Goal: Information Seeking & Learning: Learn about a topic

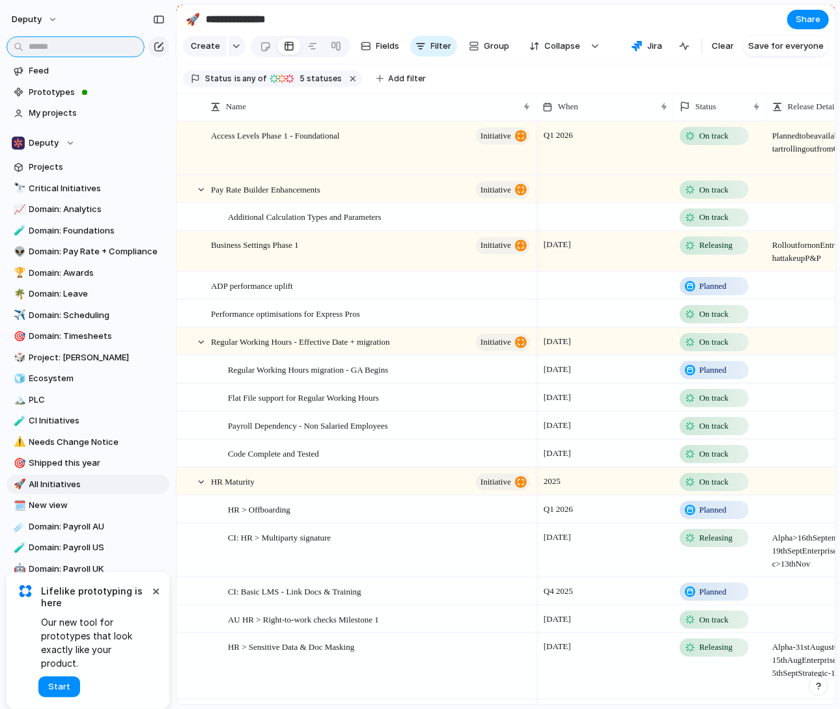
click at [91, 52] on input "text" at bounding box center [76, 46] width 138 height 21
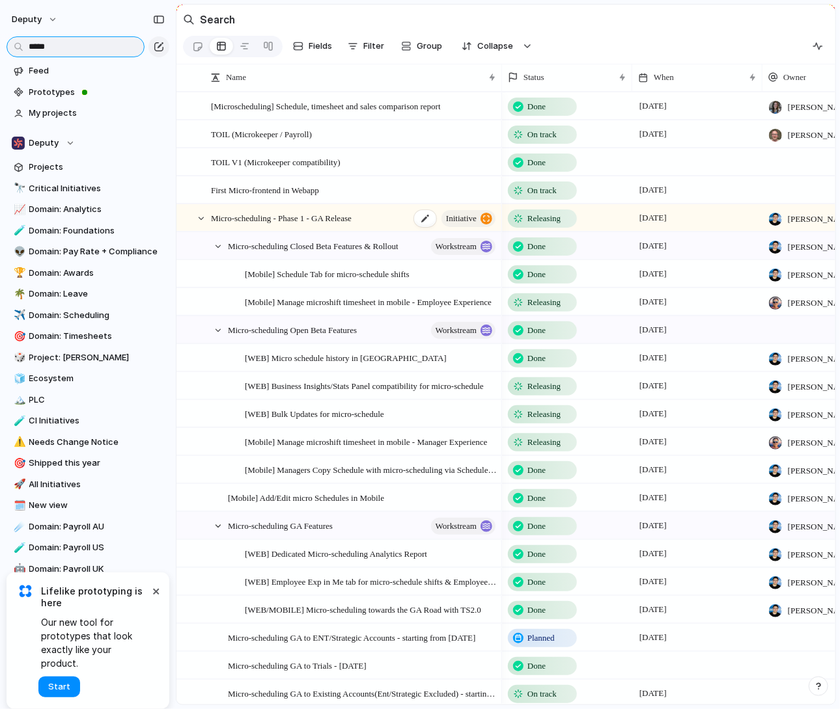
type input "*****"
click at [286, 210] on span "Micro-scheduling - Phase 1 - GA Release" at bounding box center [281, 217] width 141 height 15
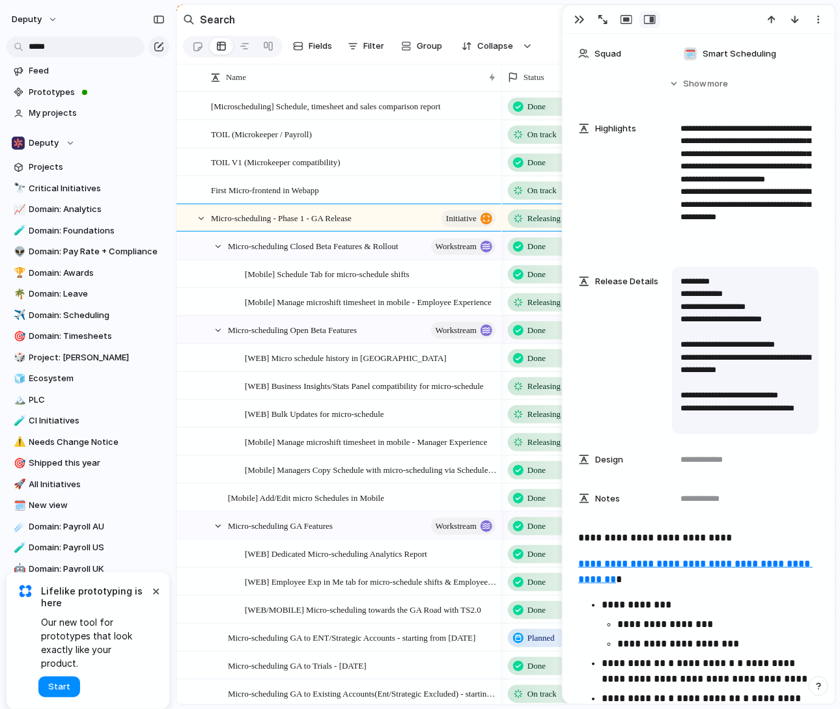
scroll to position [500, 0]
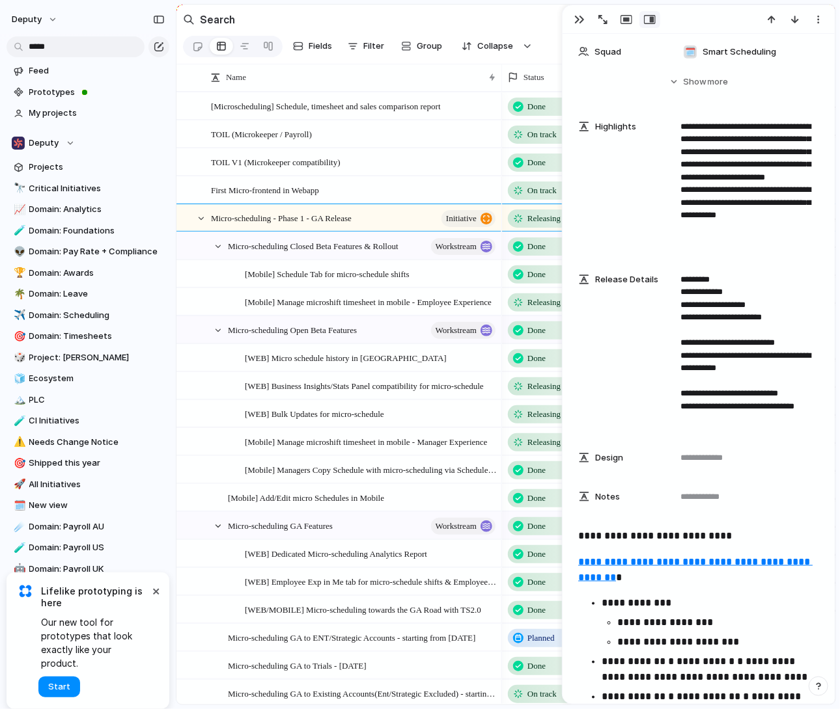
click at [696, 559] on u "**********" at bounding box center [695, 569] width 234 height 25
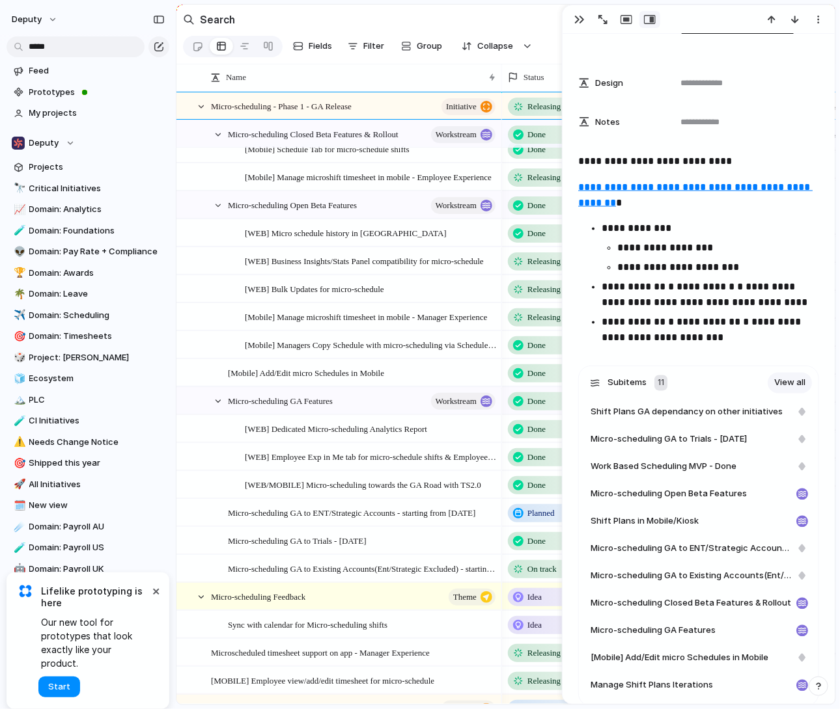
scroll to position [1250, 0]
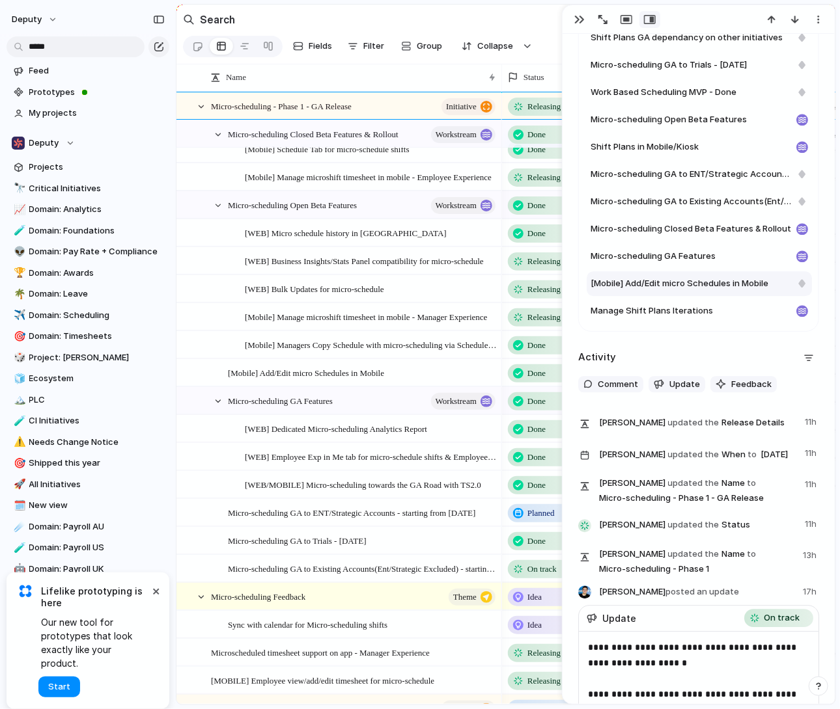
click at [736, 283] on span "[Mobile] Add/Edit micro Schedules in Mobile" at bounding box center [679, 283] width 178 height 13
type textarea "**********"
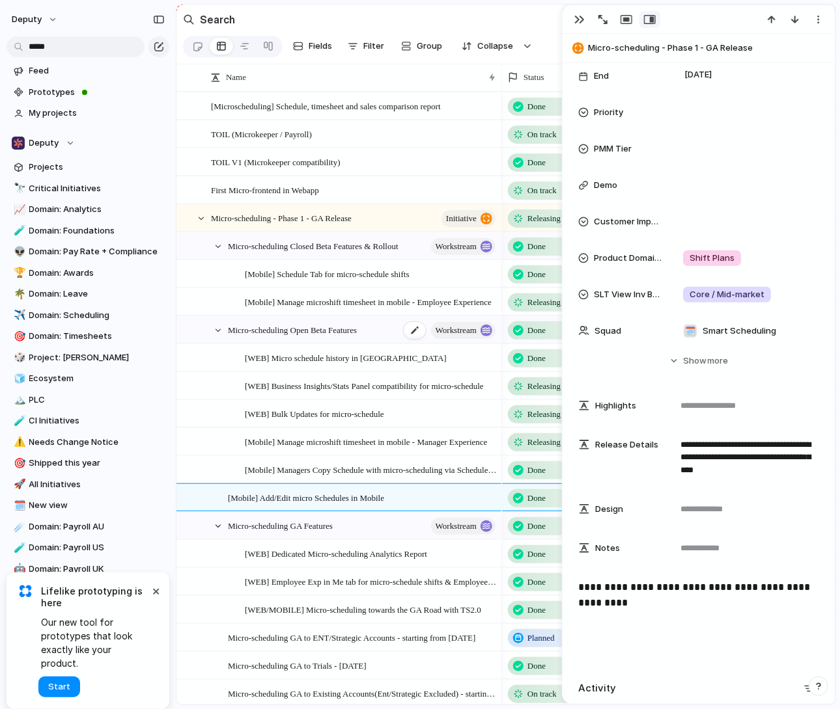
click at [357, 329] on span "Micro-scheduling Open Beta Features" at bounding box center [292, 329] width 129 height 15
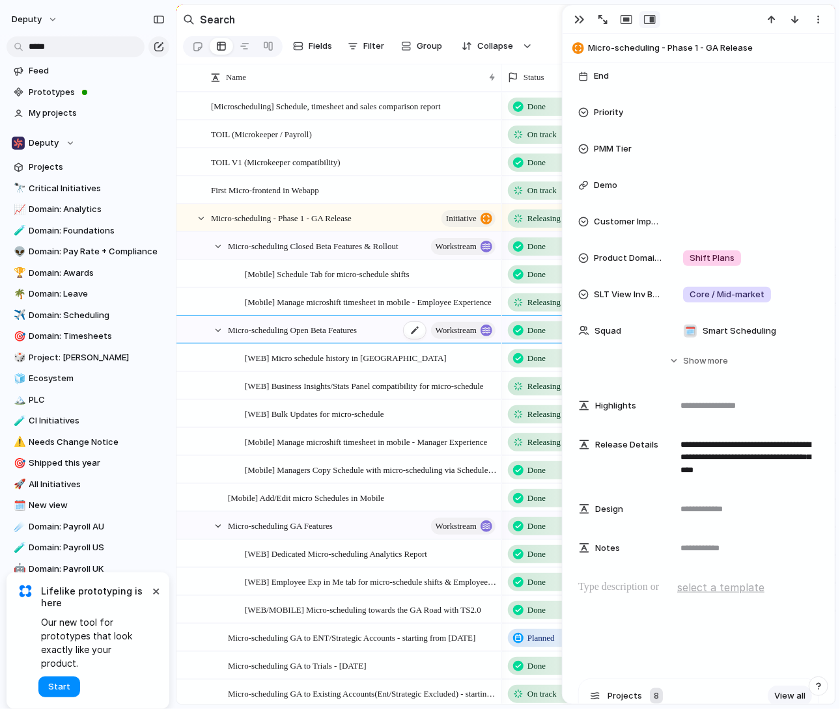
type textarea "**********"
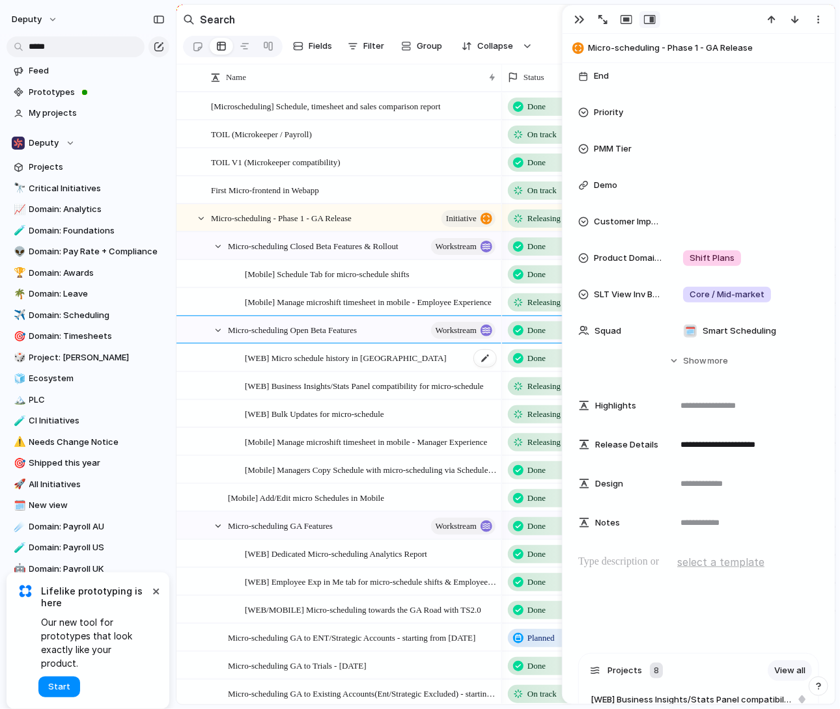
click at [322, 350] on span "[WEB] Micro schedule history in Popover" at bounding box center [346, 357] width 202 height 15
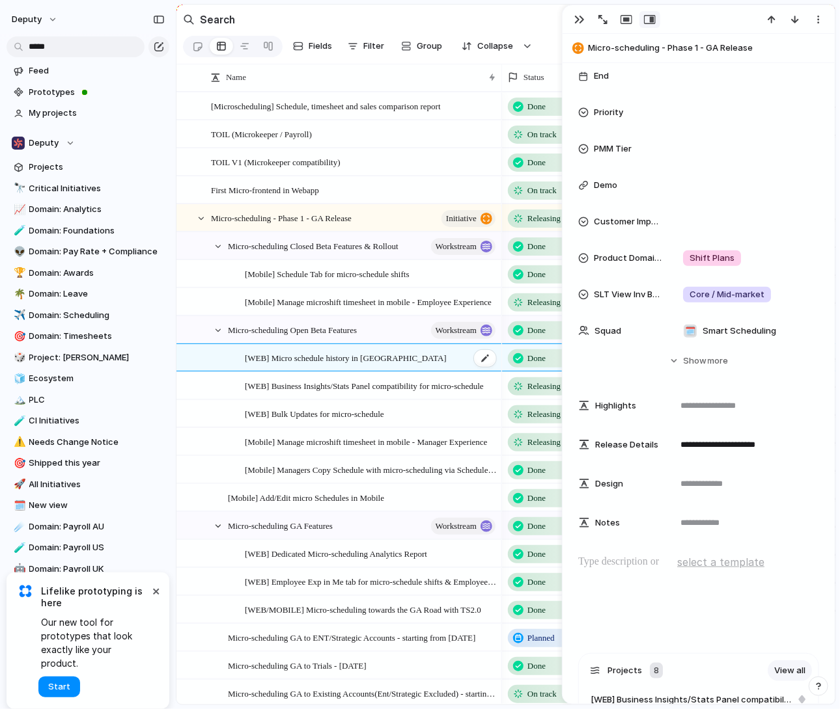
type textarea "**********"
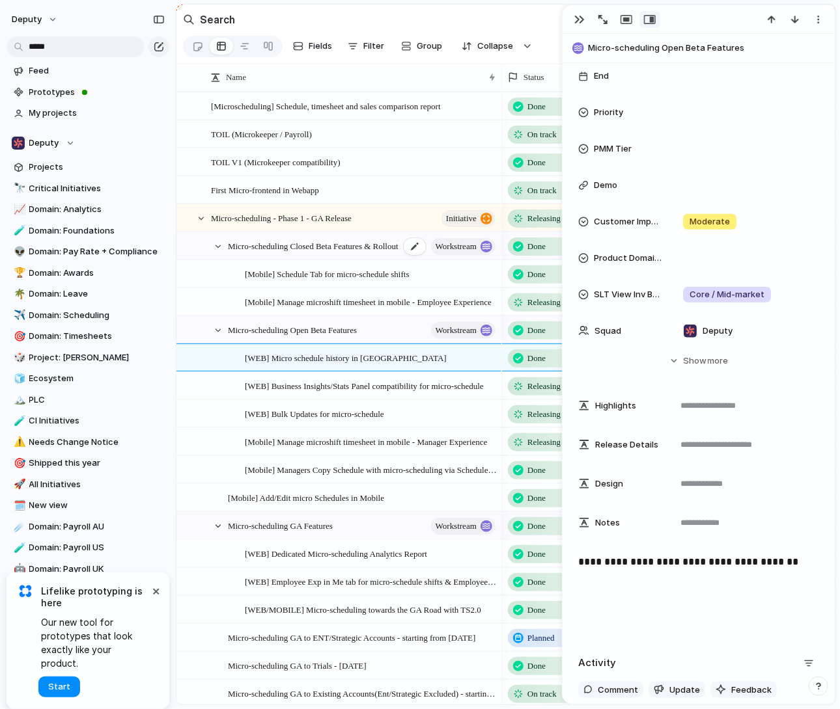
click at [345, 253] on div "Micro-scheduling Closed Beta Features & Rollout workstream" at bounding box center [362, 246] width 269 height 27
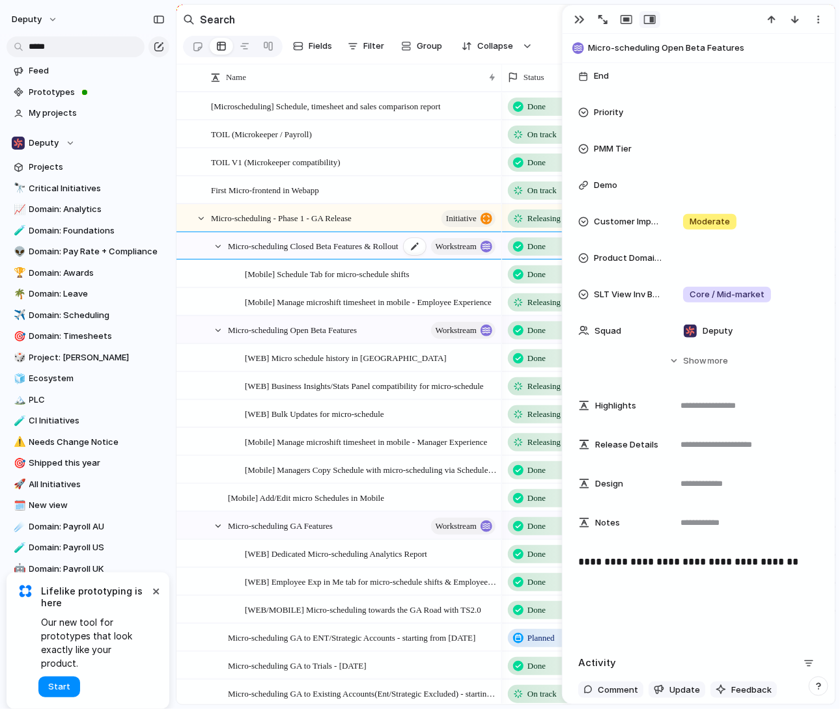
type textarea "**********"
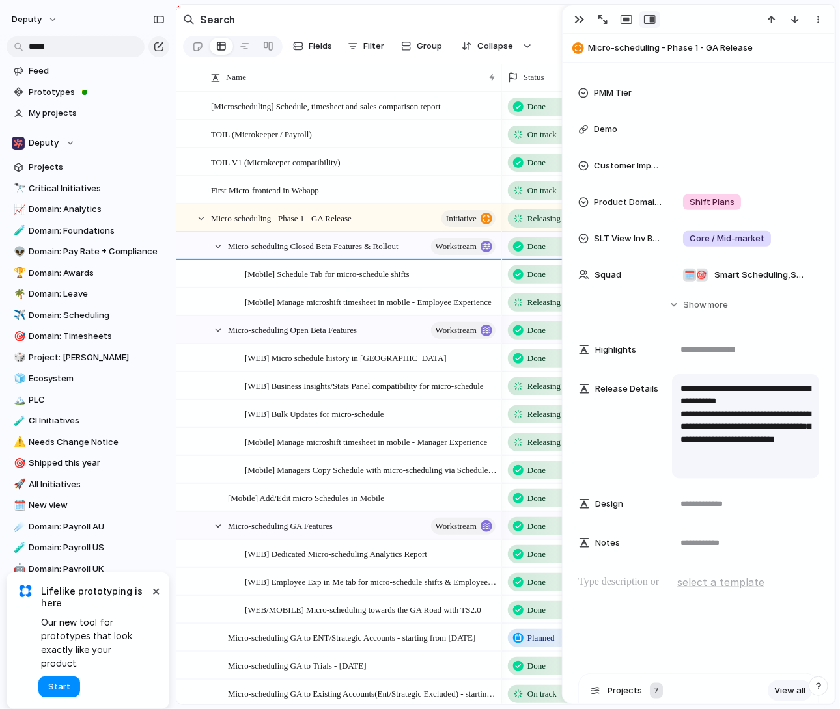
scroll to position [375, 0]
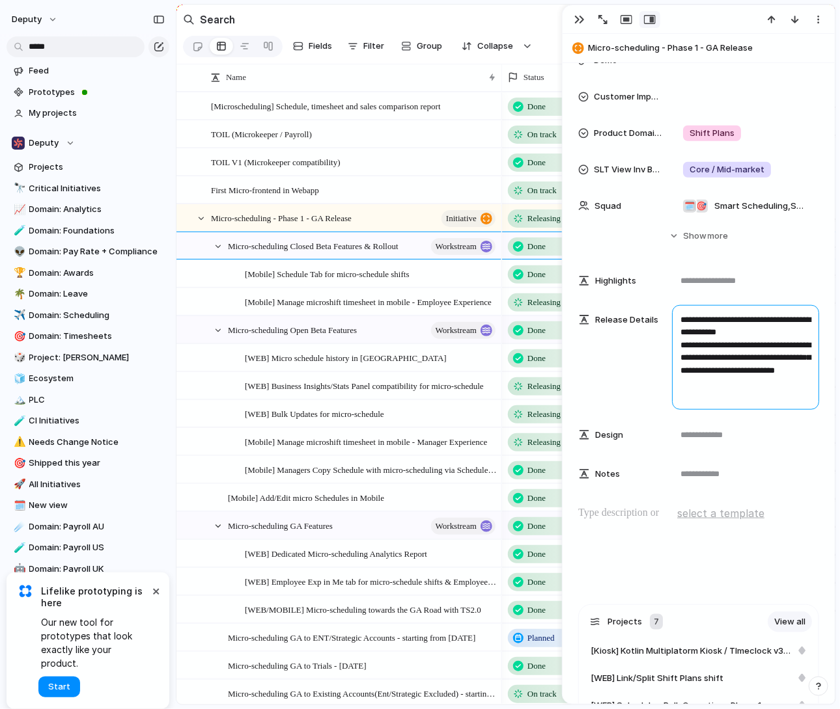
drag, startPoint x: 786, startPoint y: 398, endPoint x: 663, endPoint y: 362, distance: 127.9
click at [663, 362] on div "**********" at bounding box center [698, 357] width 241 height 105
click at [351, 210] on span "Micro-scheduling - Phase 1 - GA Release" at bounding box center [281, 217] width 141 height 15
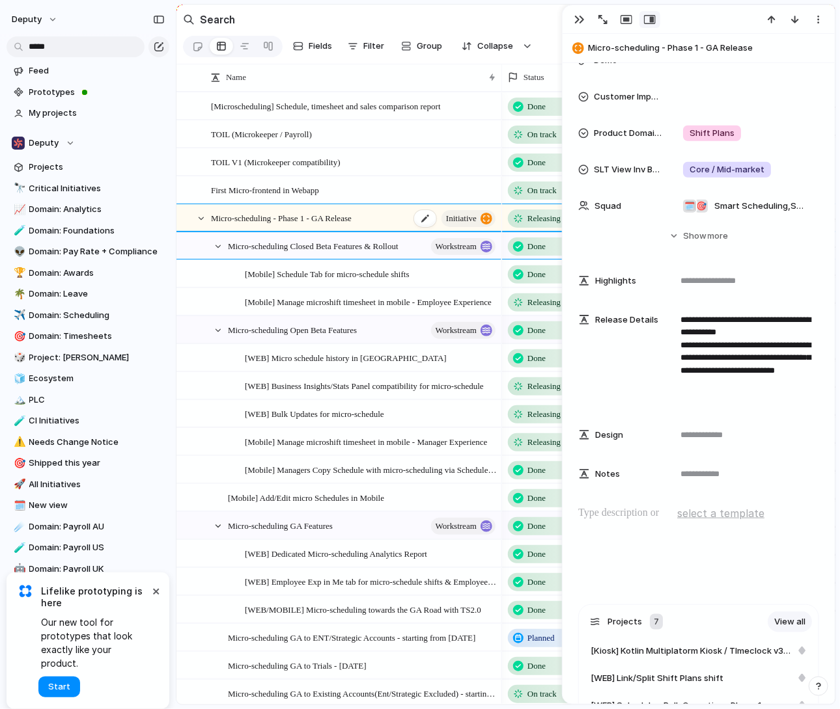
type textarea "**********"
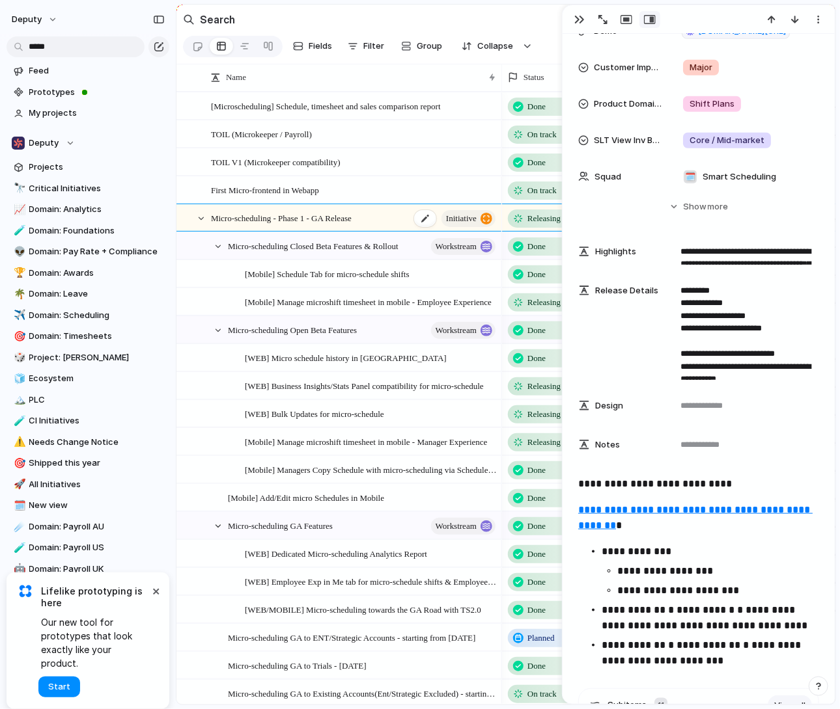
click at [333, 217] on span "Micro-scheduling - Phase 1 - GA Release" at bounding box center [281, 217] width 141 height 15
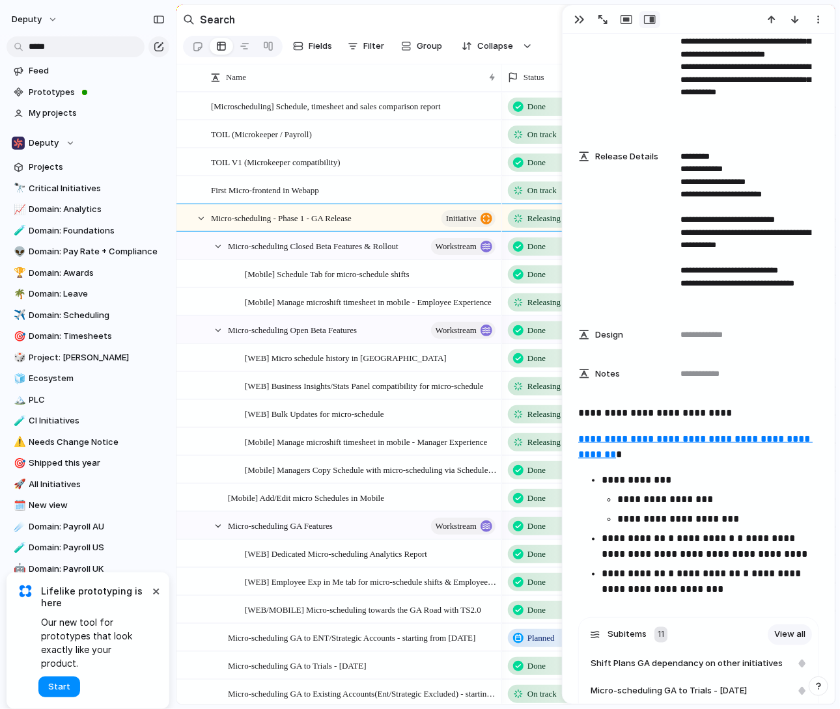
scroll to position [625, 0]
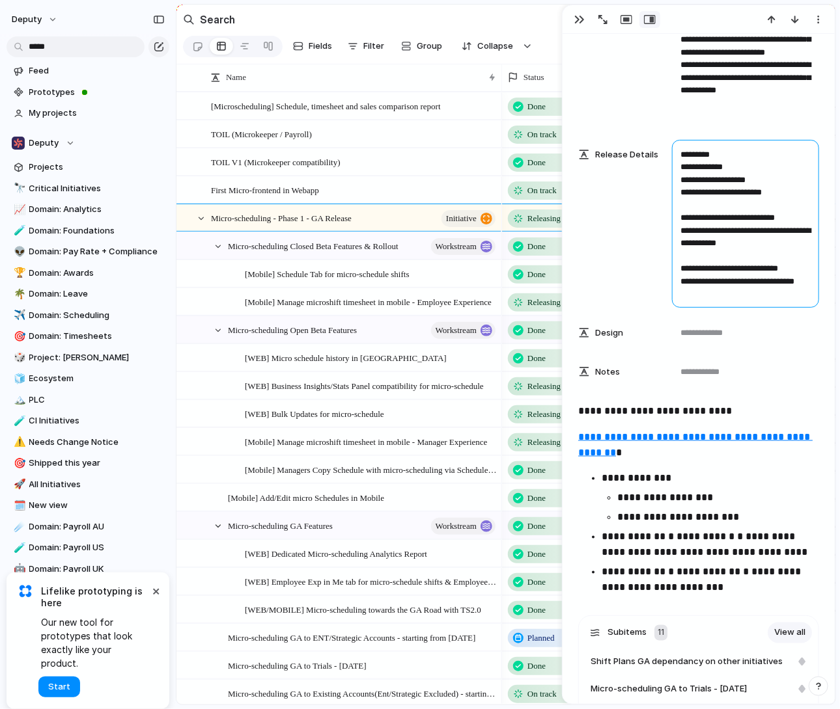
drag, startPoint x: 760, startPoint y: 295, endPoint x: 657, endPoint y: 267, distance: 106.4
click at [657, 267] on div "**********" at bounding box center [698, 224] width 241 height 168
click at [157, 599] on button "×" at bounding box center [156, 591] width 16 height 16
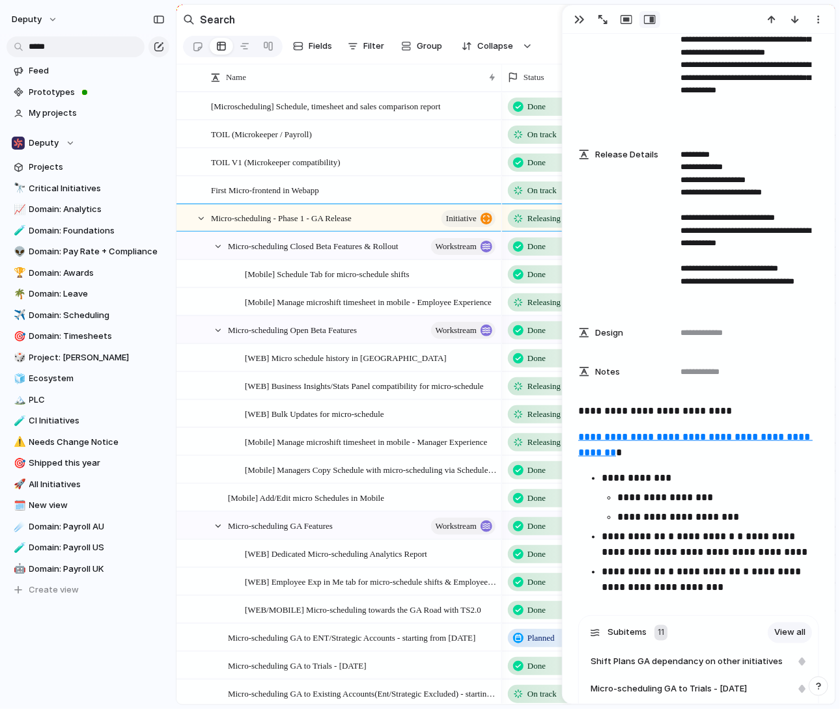
click at [479, 10] on section "Search" at bounding box center [505, 19] width 659 height 29
click at [582, 17] on div "button" at bounding box center [579, 19] width 10 height 10
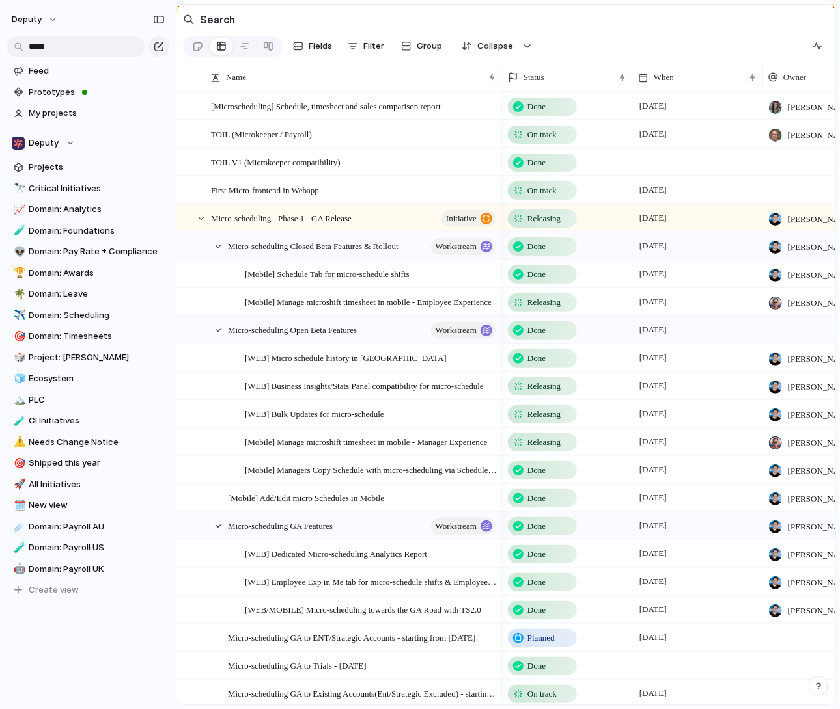
click at [707, 33] on section "Fields Filter Group Zoom Collapse Clear Save for everyone" at bounding box center [505, 48] width 659 height 31
click at [73, 163] on span "Projects" at bounding box center [96, 167] width 135 height 13
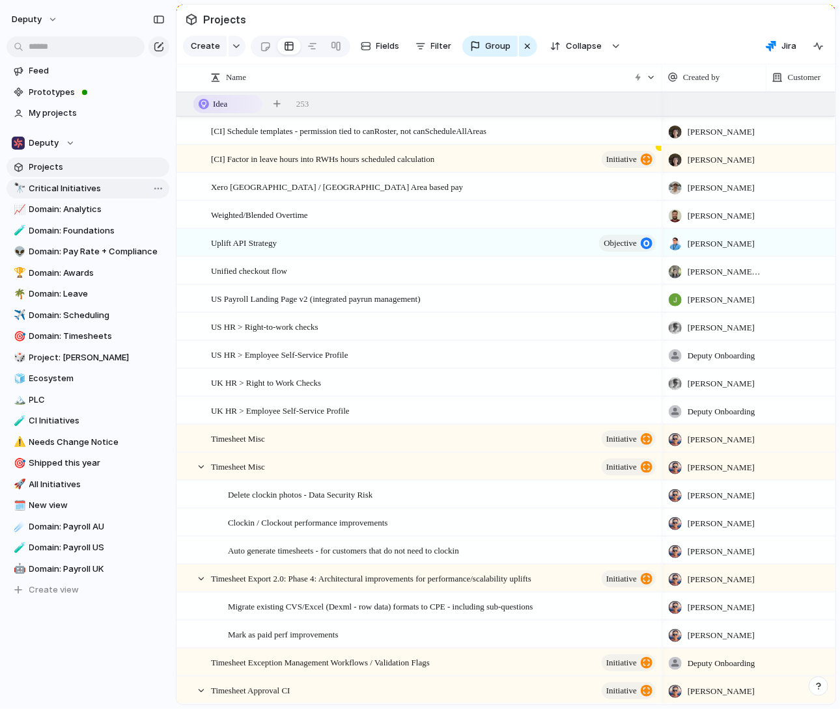
click at [102, 193] on span "Critical Initiatives" at bounding box center [96, 188] width 135 height 13
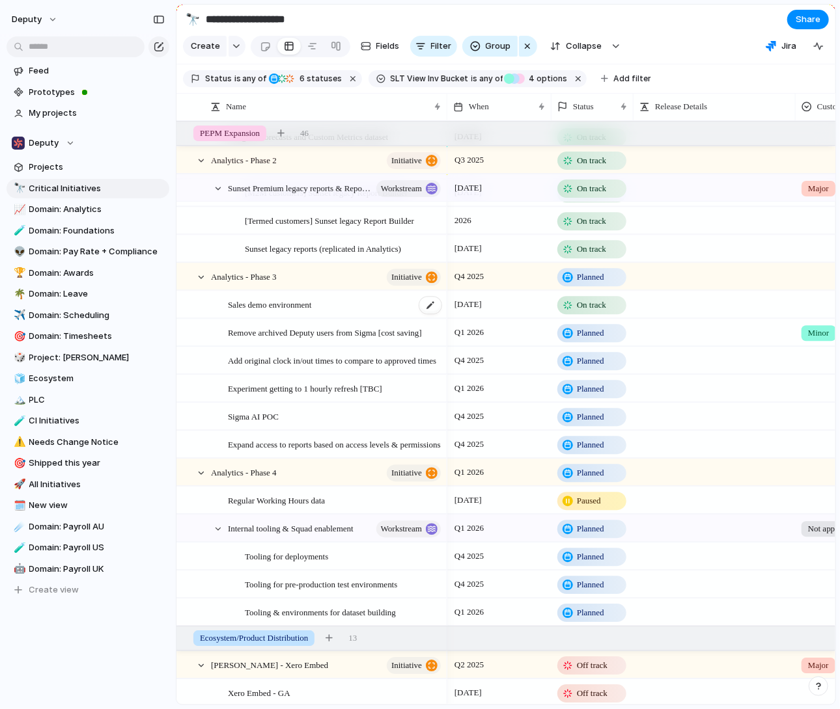
scroll to position [3282, 0]
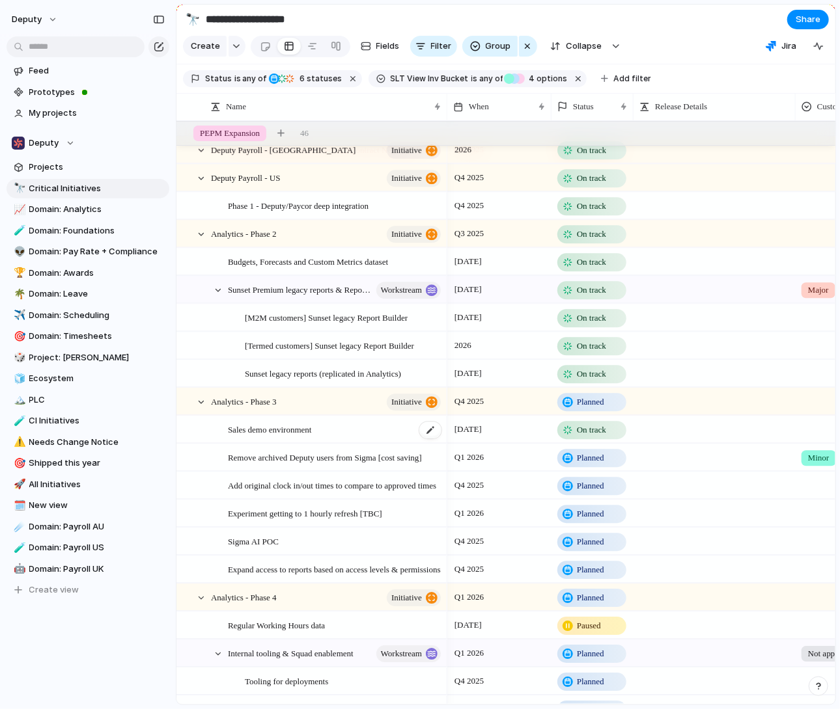
click at [307, 433] on span "Sales demo environment" at bounding box center [270, 429] width 84 height 15
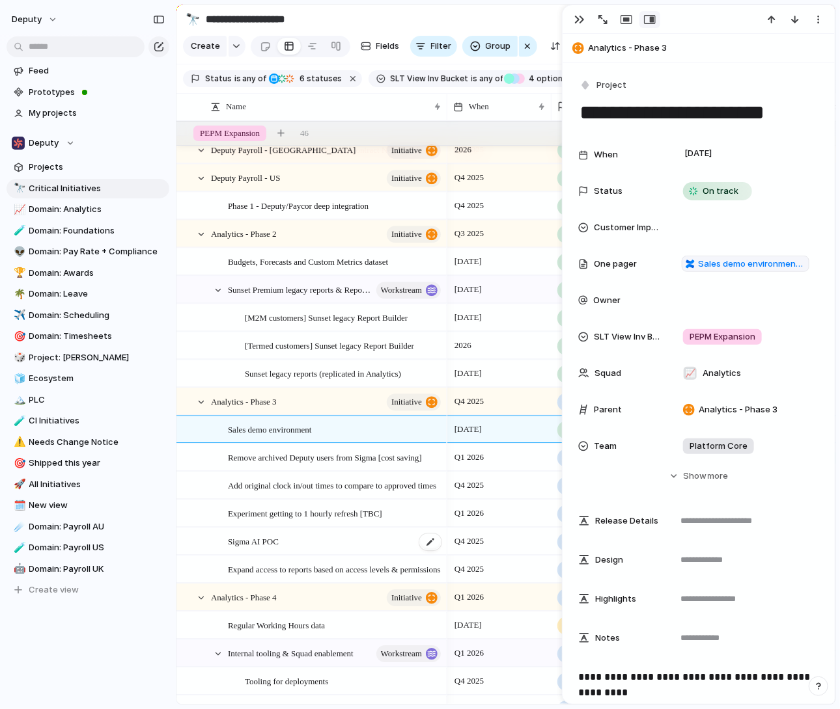
click at [309, 541] on div "Sigma AI POC" at bounding box center [335, 541] width 215 height 27
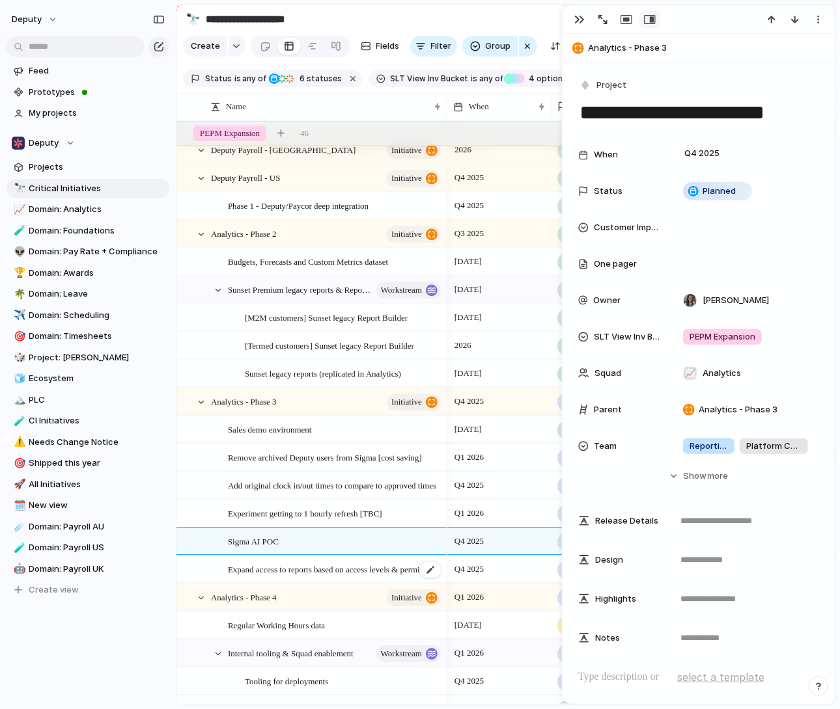
click at [304, 570] on span "Expand access to reports based on access levels & permissions" at bounding box center [334, 569] width 213 height 15
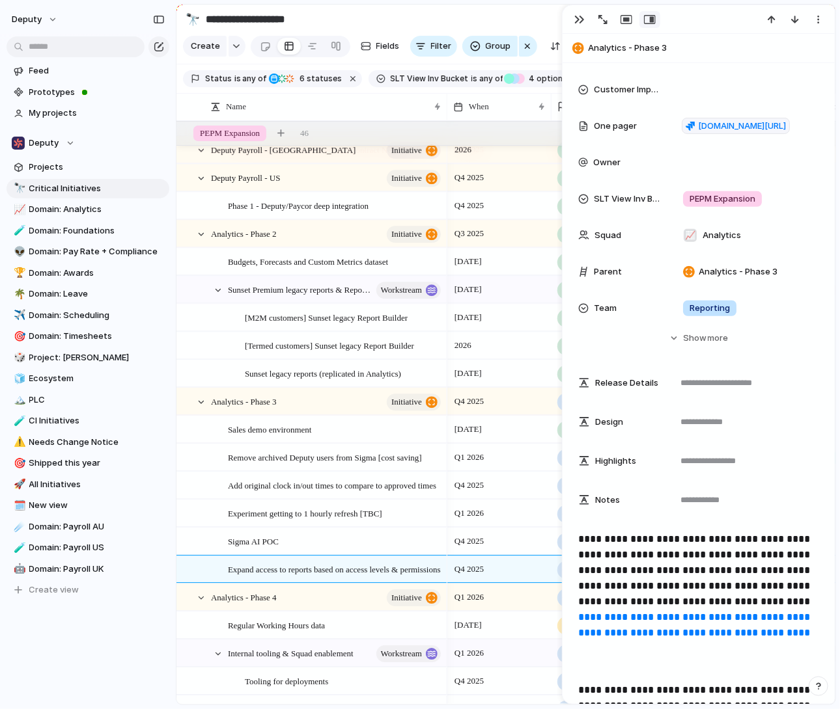
scroll to position [375, 0]
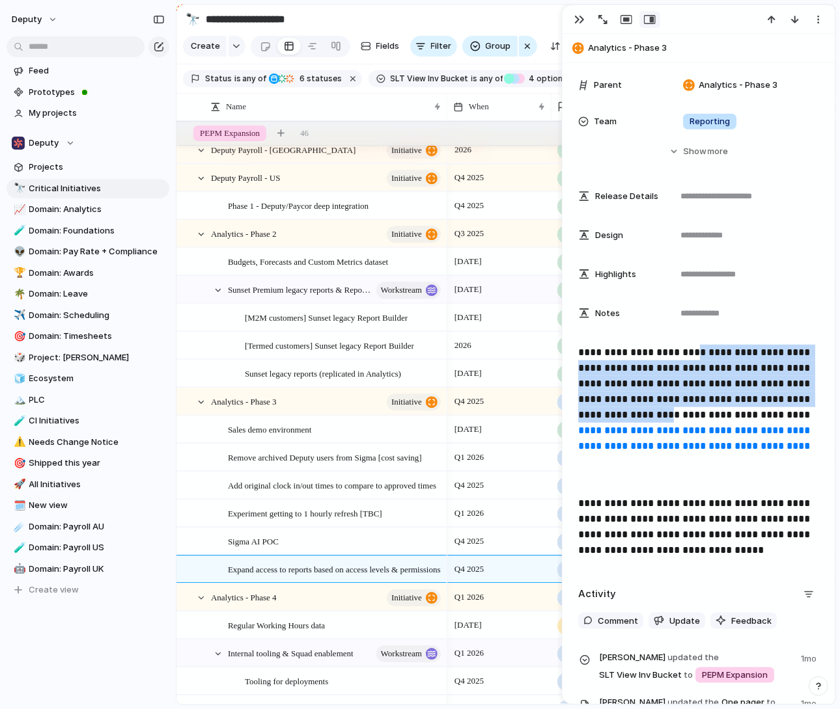
drag, startPoint x: 691, startPoint y: 347, endPoint x: 691, endPoint y: 413, distance: 66.4
click at [691, 413] on p "**********" at bounding box center [698, 415] width 241 height 141
click at [689, 413] on p "**********" at bounding box center [698, 415] width 241 height 141
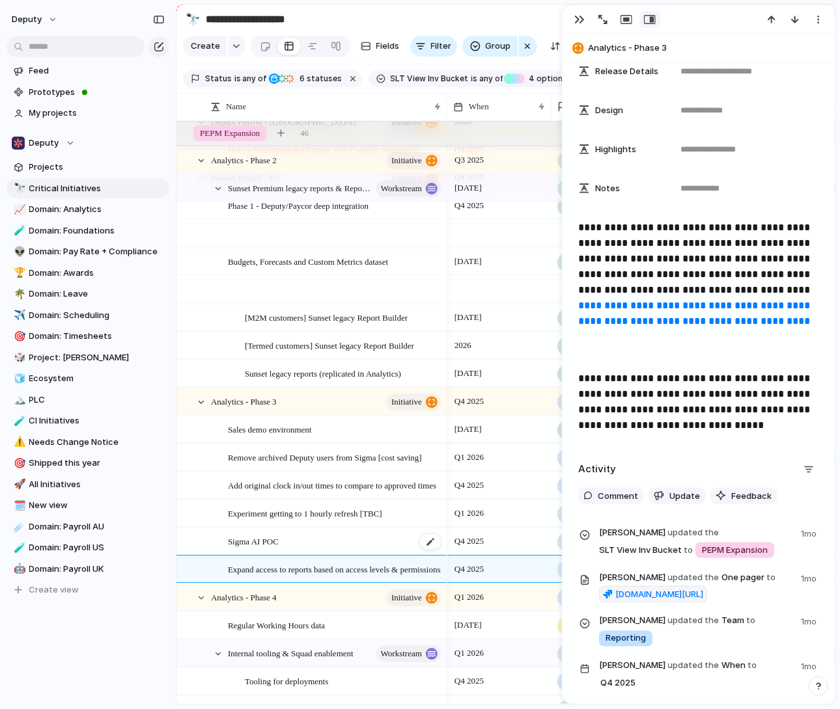
scroll to position [3407, 0]
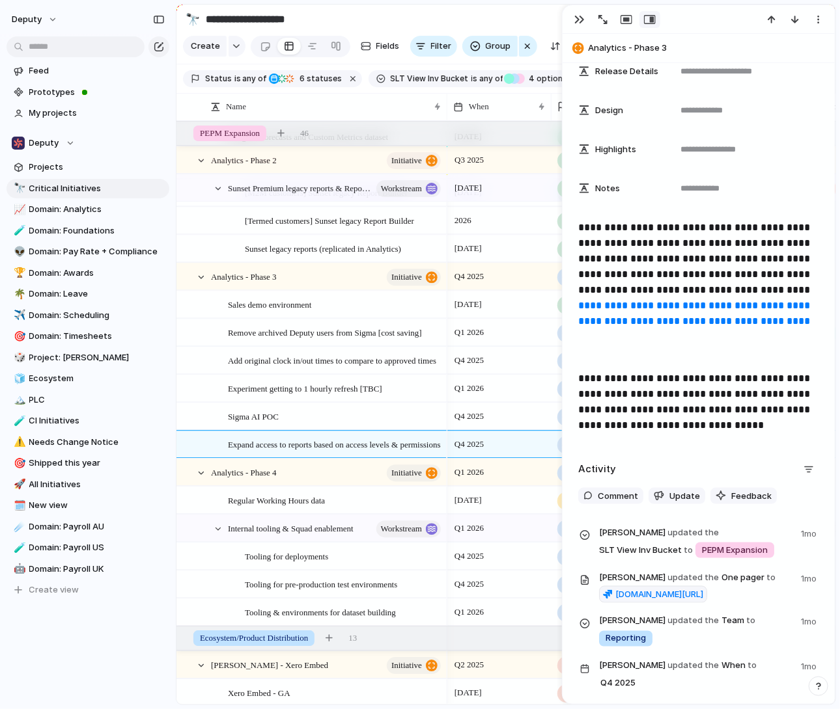
click at [663, 318] on link "**********" at bounding box center [695, 313] width 234 height 25
click at [416, 325] on span "Remove archived Deputy users from Sigma [cost saving]" at bounding box center [325, 332] width 194 height 15
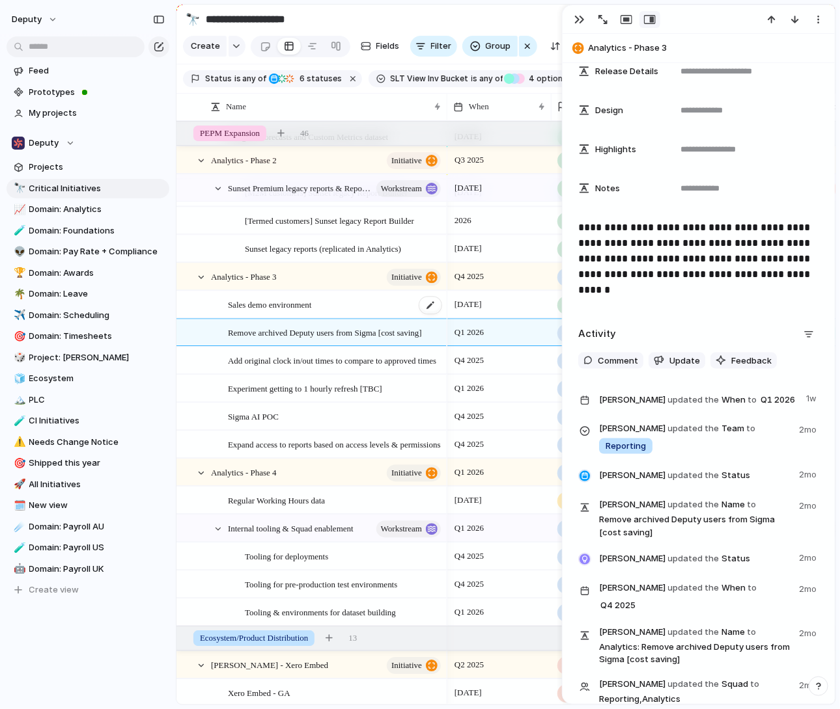
click at [342, 302] on div "Sales demo environment" at bounding box center [335, 305] width 215 height 27
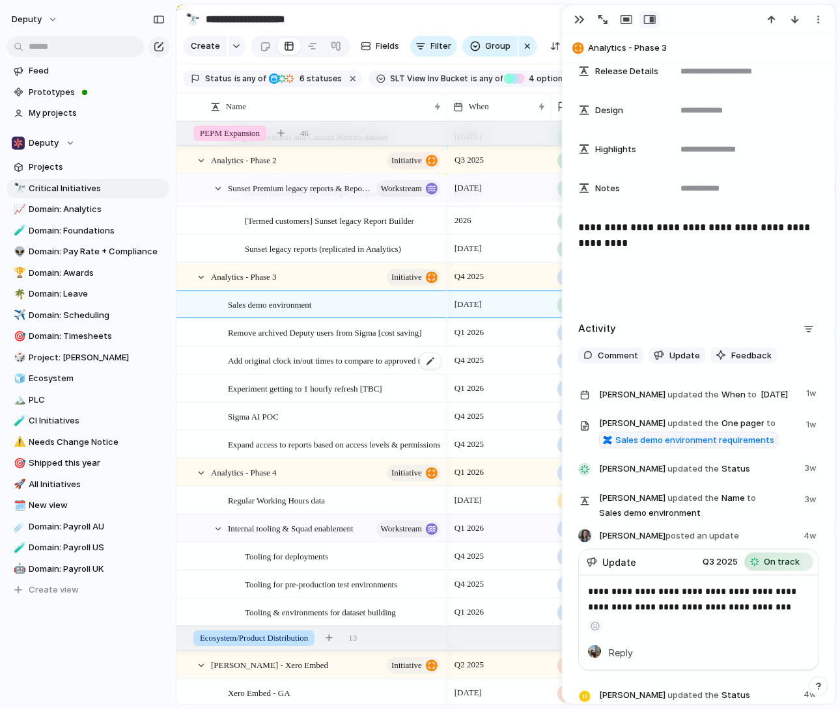
click at [359, 364] on span "Add original clock in/out times to compare to approved times" at bounding box center [332, 360] width 208 height 15
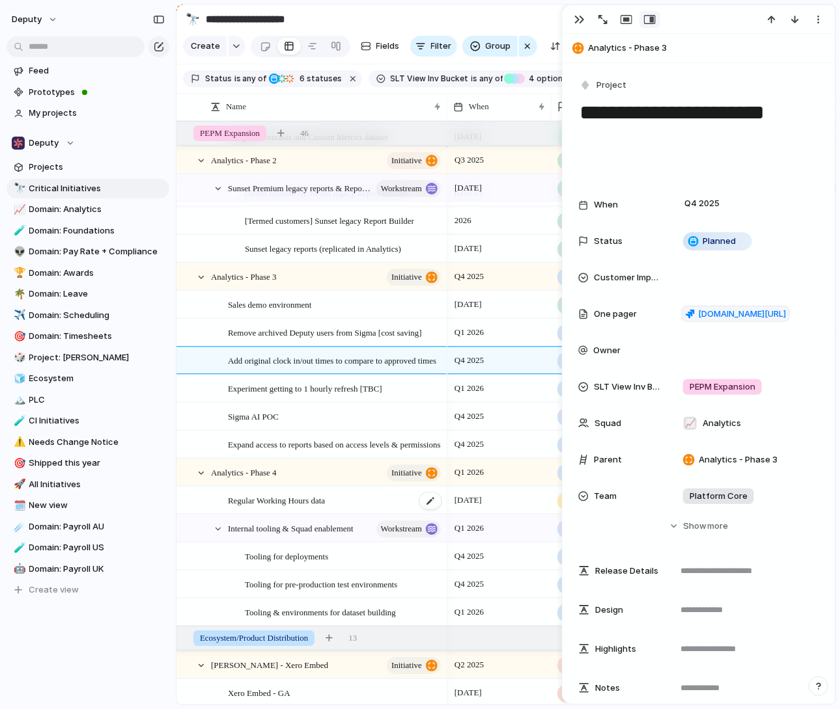
click at [303, 491] on div "Regular Working Hours data" at bounding box center [335, 500] width 215 height 27
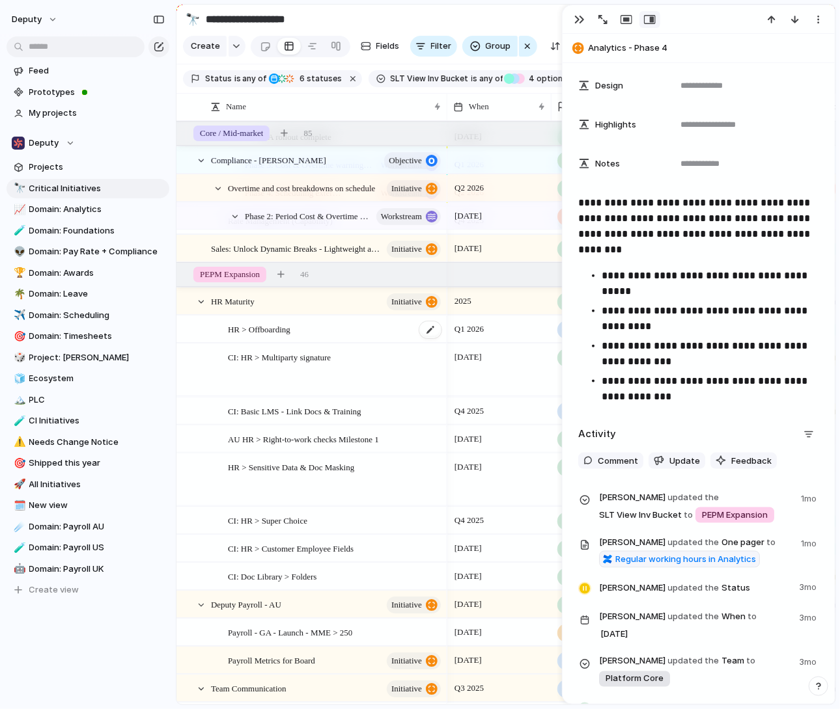
scroll to position [2282, 0]
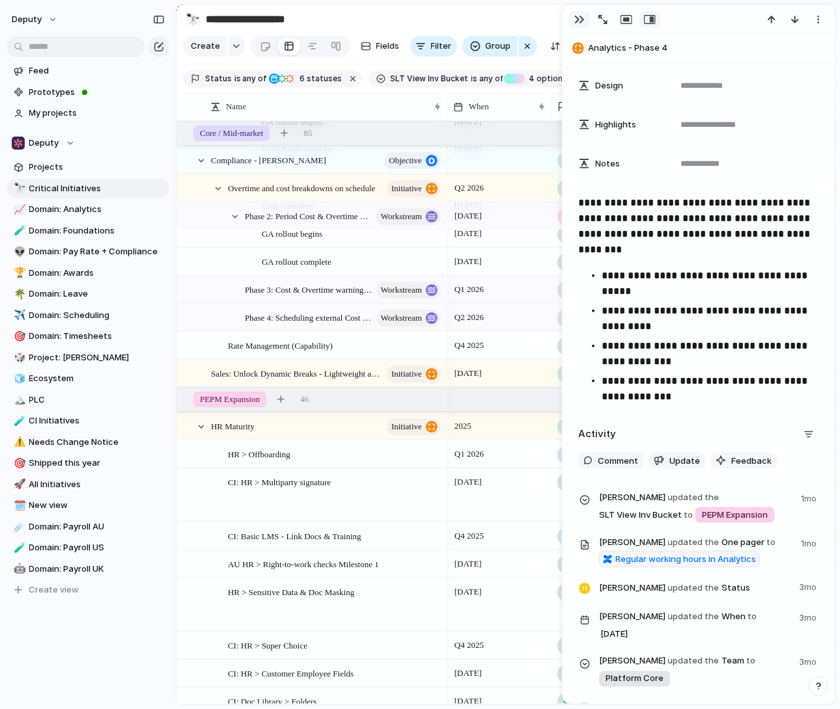
click at [586, 16] on button "button" at bounding box center [579, 19] width 21 height 17
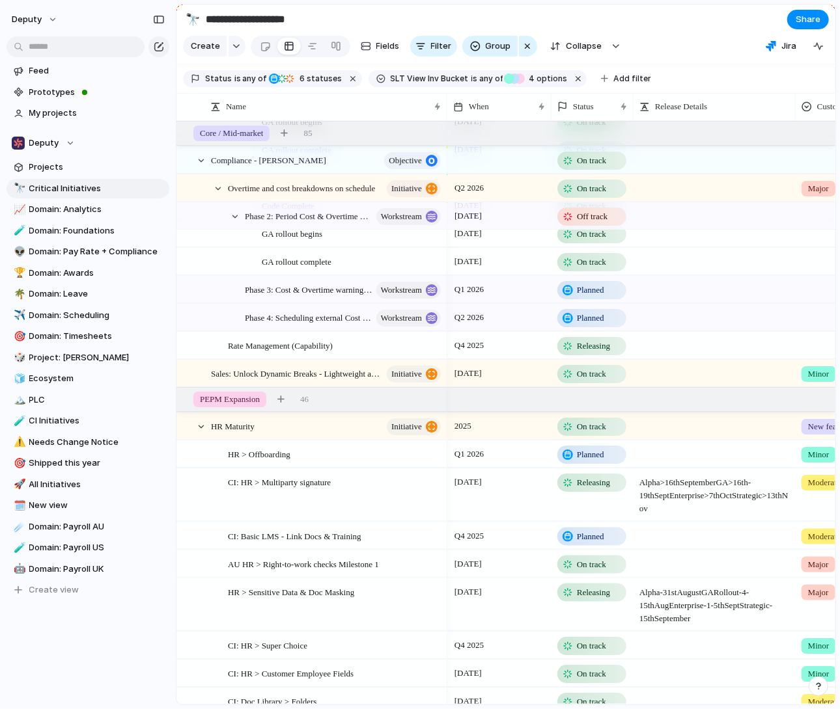
click at [674, 18] on section "**********" at bounding box center [505, 19] width 659 height 29
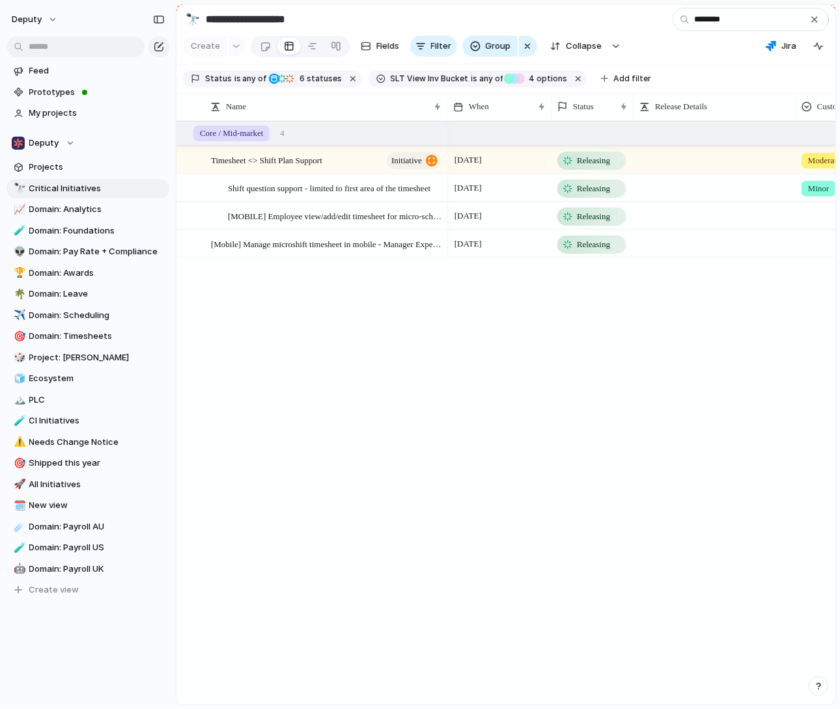
click at [359, 508] on div "Timesheet <> Shift Plan Support initiative Shift question support - limited to …" at bounding box center [505, 413] width 659 height 584
click at [464, 560] on div "4 September Releasing Moderate Timesheet 2.0 Support for Shift Plans MVP - One …" at bounding box center [641, 413] width 388 height 584
click at [447, 563] on div "4 September Releasing Moderate Timesheet 2.0 Support for Shift Plans MVP - One …" at bounding box center [641, 413] width 388 height 584
drag, startPoint x: 728, startPoint y: 20, endPoint x: 752, endPoint y: 20, distance: 23.4
click at [730, 20] on input "********" at bounding box center [750, 19] width 156 height 23
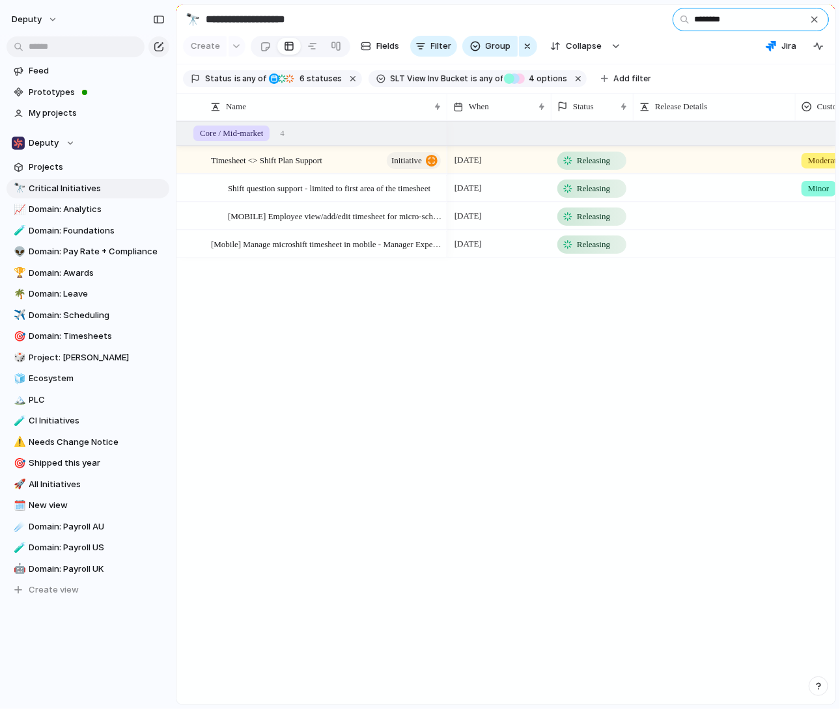
click at [752, 20] on input "********" at bounding box center [750, 19] width 156 height 23
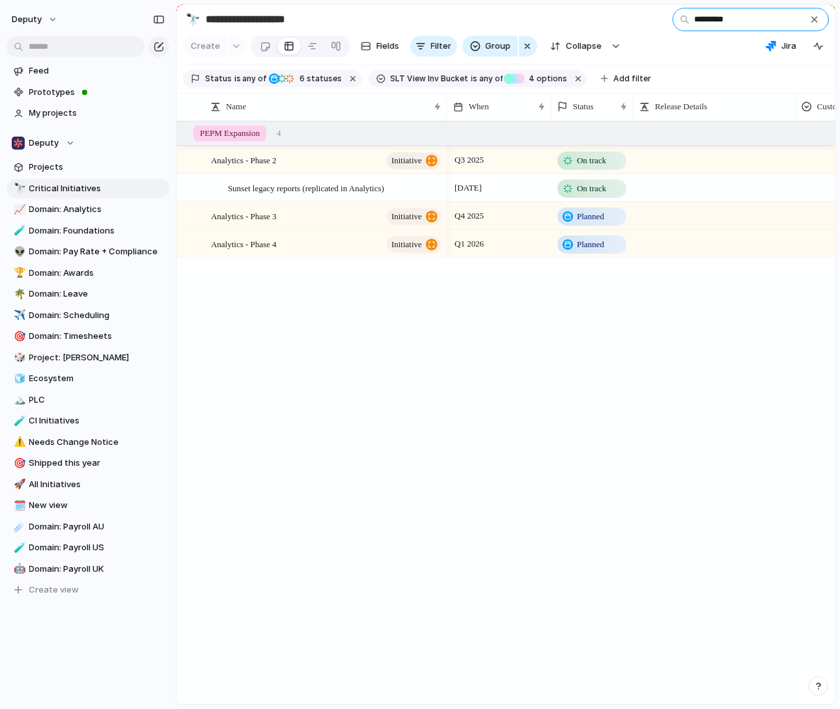
type input "*********"
click at [326, 184] on span "Sunset legacy reports (replicated in Analytics)" at bounding box center [306, 187] width 156 height 15
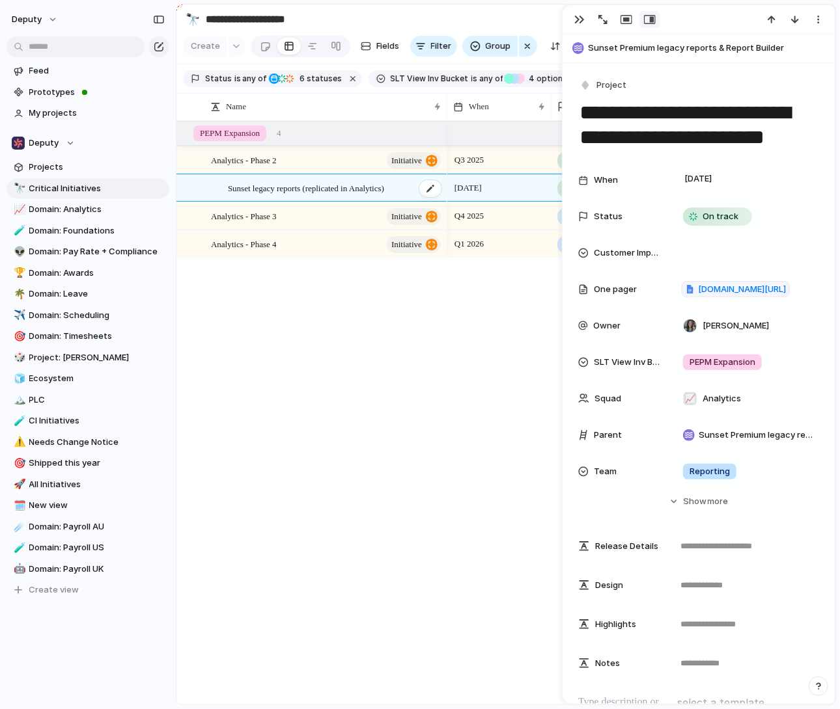
click at [379, 188] on span "Sunset legacy reports (replicated in Analytics)" at bounding box center [306, 187] width 156 height 15
click at [314, 204] on div "Analytics - Phase 3 initiative" at bounding box center [327, 216] width 232 height 27
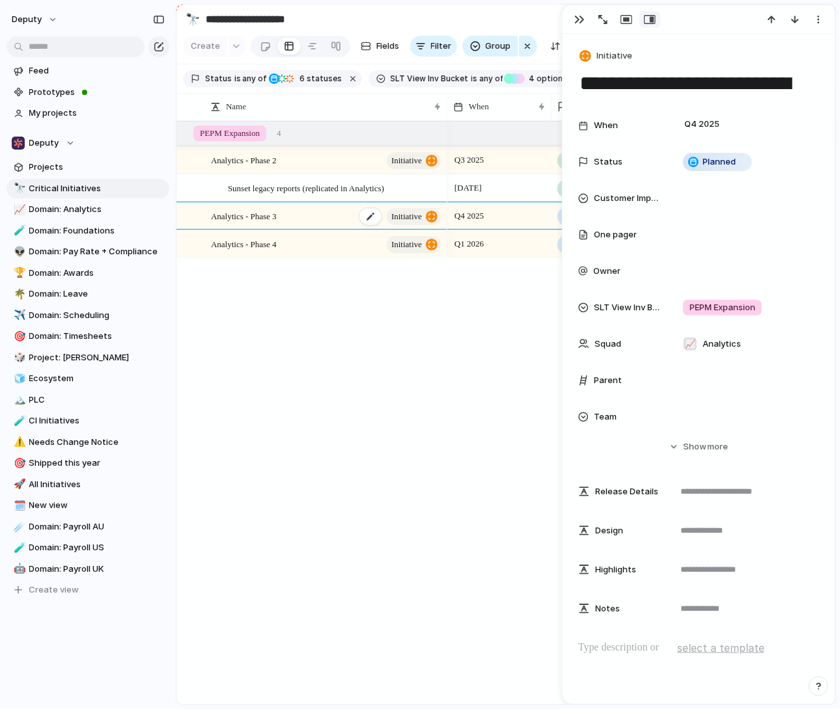
click at [297, 210] on div "Analytics - Phase 3 initiative" at bounding box center [327, 216] width 232 height 27
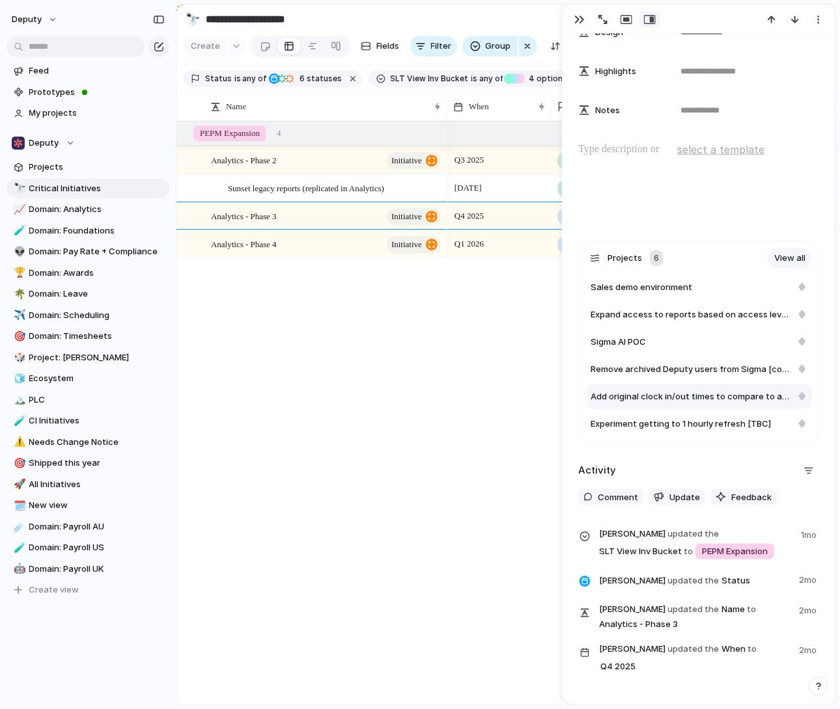
scroll to position [500, 0]
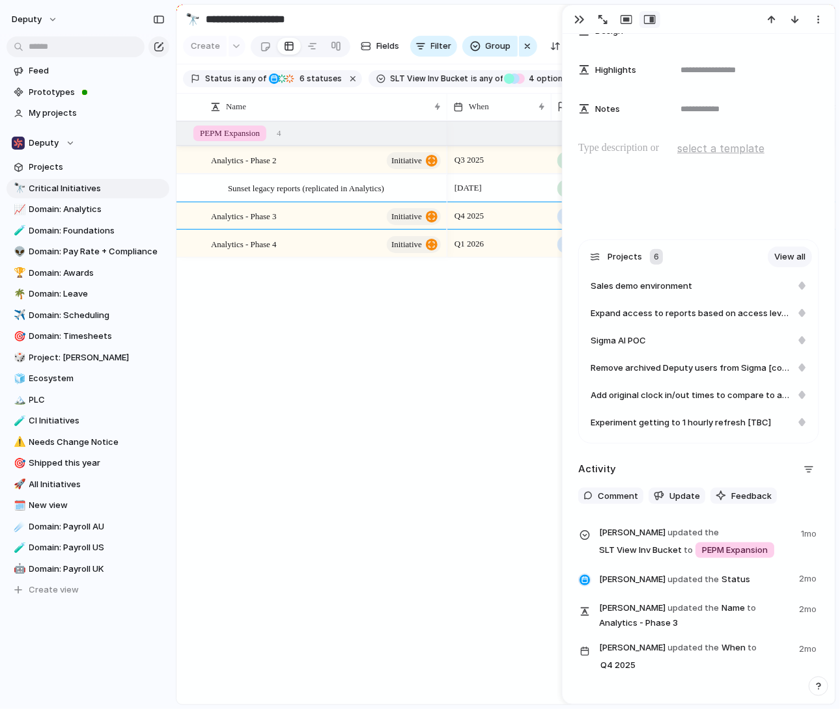
click at [449, 336] on div "Q3 2025 On track 31 January 2026 On track docs.google.com/document/d/1BSeQgGJVL…" at bounding box center [641, 413] width 388 height 584
click at [80, 184] on span "Critical Initiatives" at bounding box center [96, 188] width 135 height 13
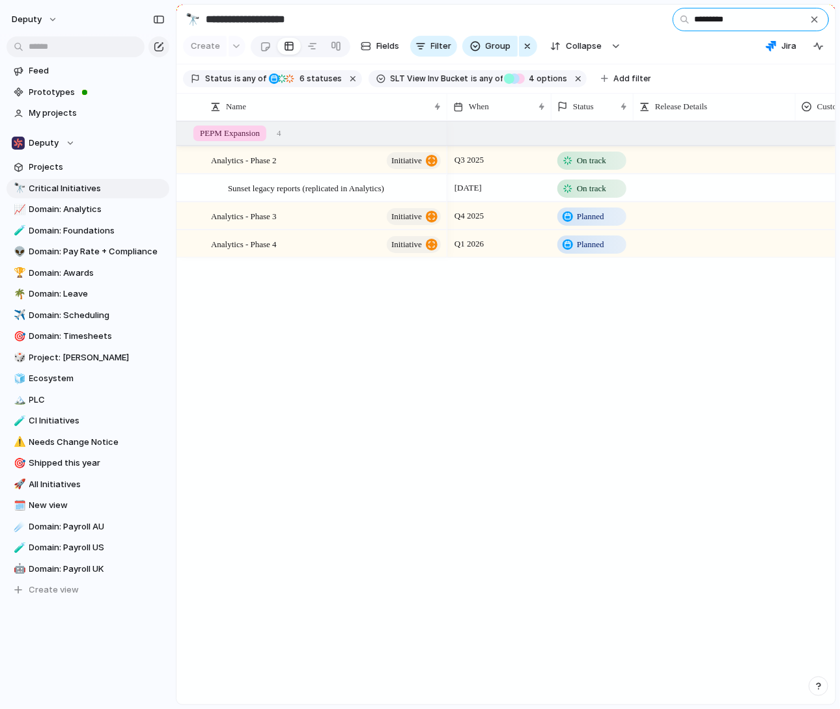
click at [804, 16] on input "*********" at bounding box center [750, 19] width 156 height 23
click at [818, 24] on button "button" at bounding box center [814, 19] width 14 height 14
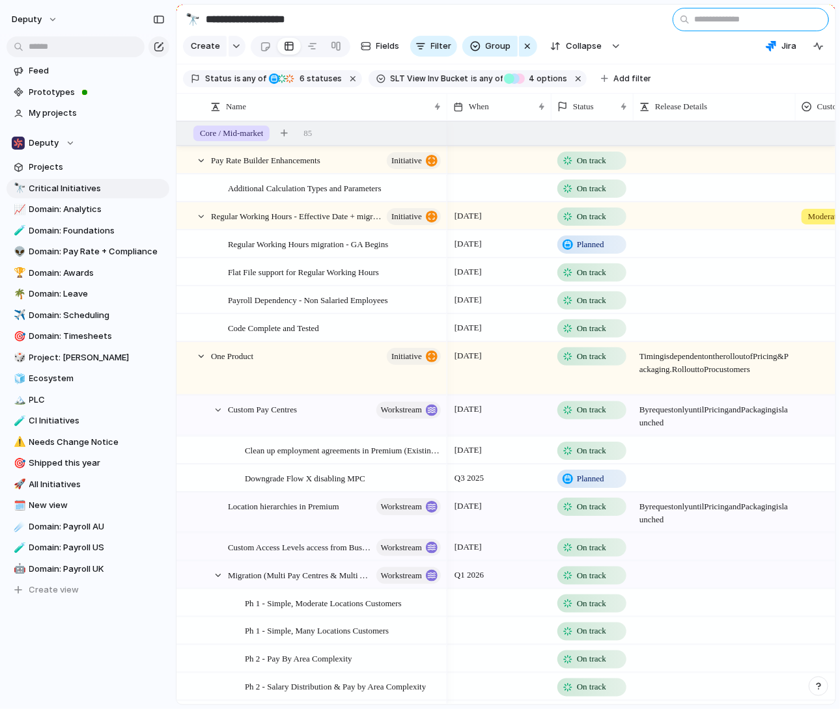
click at [821, 21] on input "text" at bounding box center [750, 19] width 156 height 23
click at [731, 23] on input "text" at bounding box center [750, 19] width 156 height 23
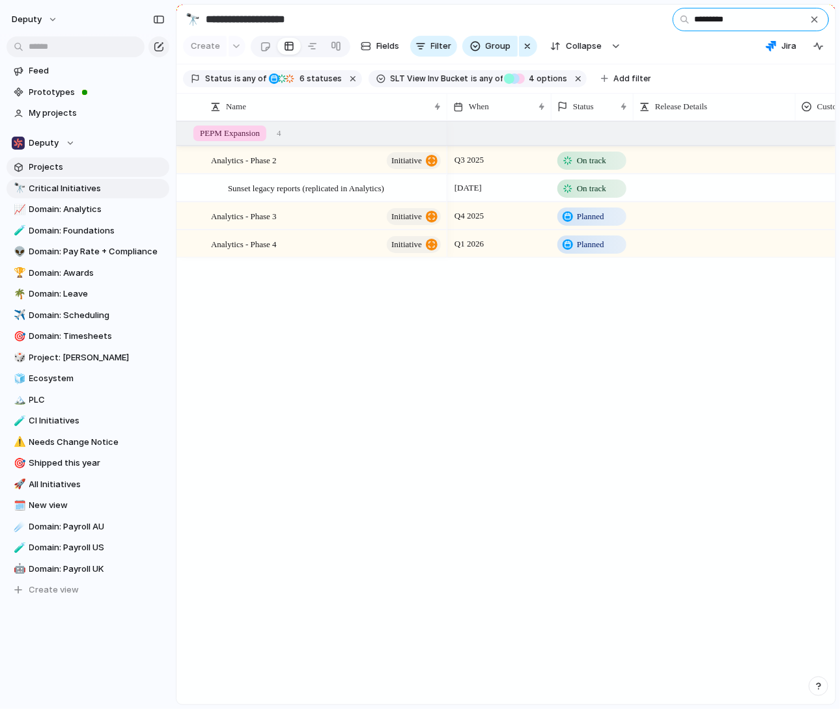
type input "*********"
click at [85, 166] on span "Projects" at bounding box center [96, 167] width 135 height 13
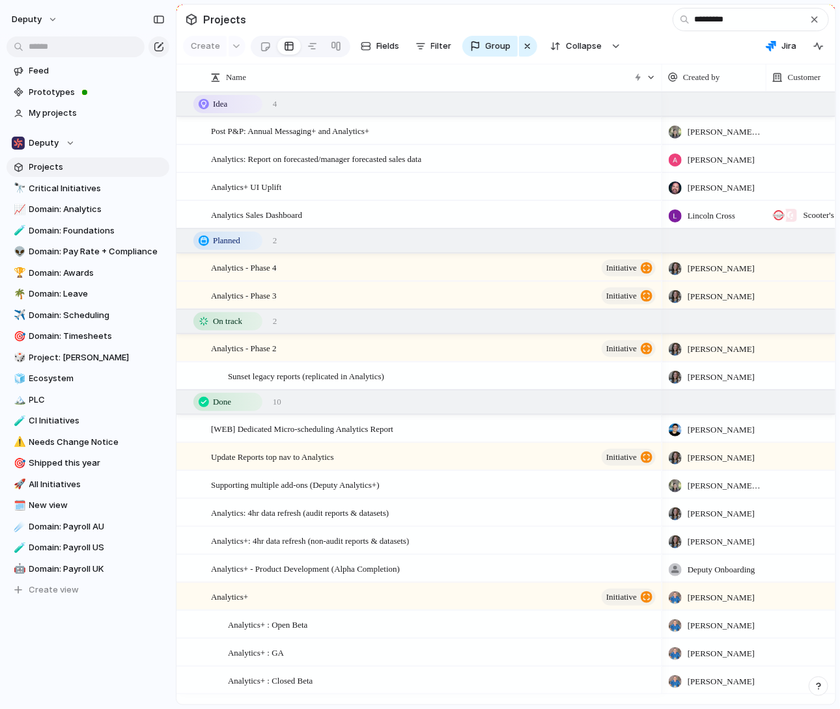
click at [748, 16] on input "*********" at bounding box center [750, 19] width 156 height 23
click at [751, 16] on input "*********" at bounding box center [750, 19] width 156 height 23
click at [346, 260] on div "Analytics - Phase 4 initiative" at bounding box center [434, 267] width 446 height 27
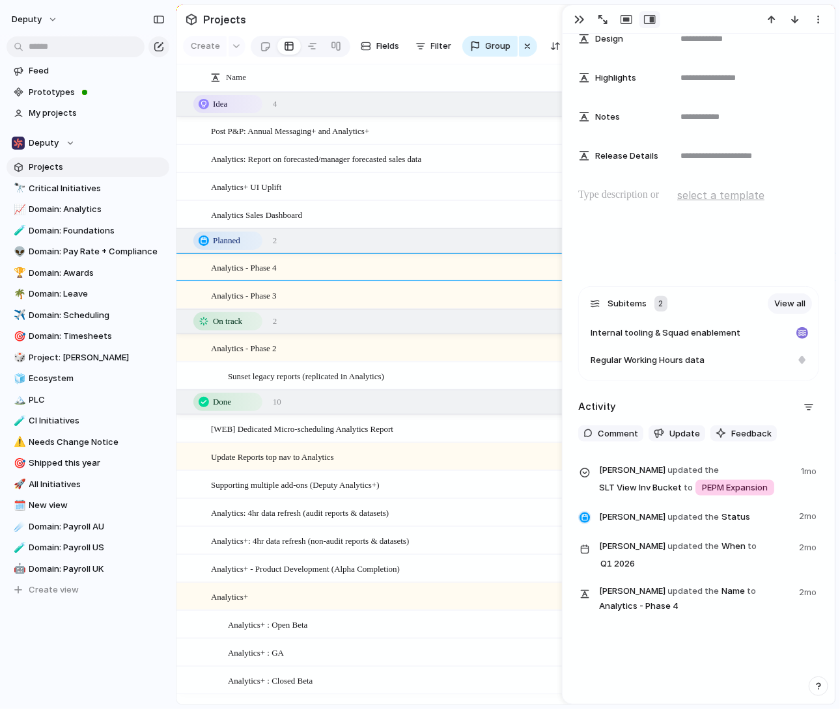
scroll to position [390, 0]
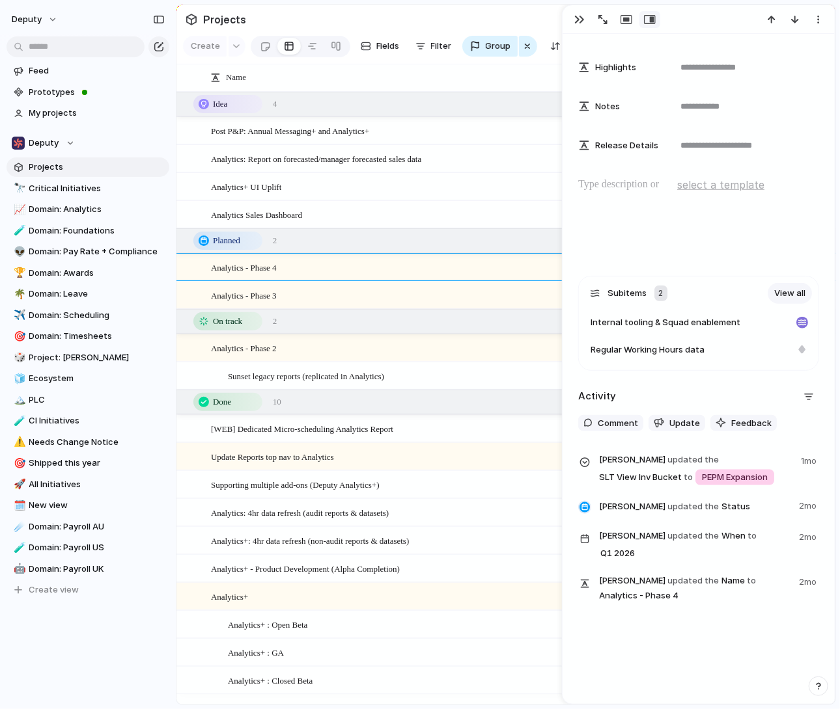
click at [394, 299] on div "Analytics - Phase 3 initiative" at bounding box center [434, 295] width 446 height 27
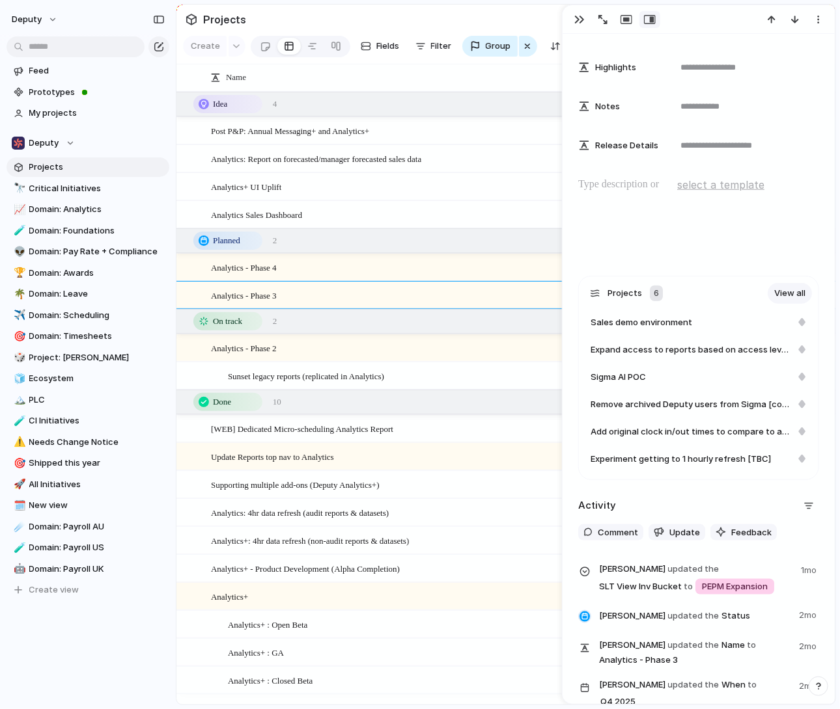
click at [417, 292] on div "Analytics - Phase 3 initiative" at bounding box center [434, 295] width 446 height 27
click at [389, 87] on div "Name" at bounding box center [433, 77] width 452 height 21
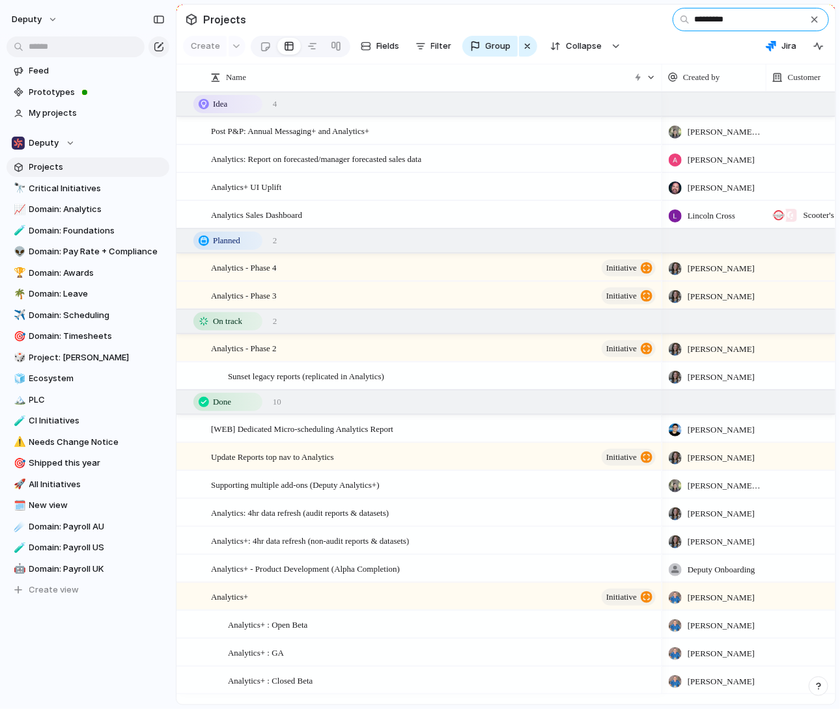
click at [754, 16] on input "*********" at bounding box center [750, 19] width 156 height 23
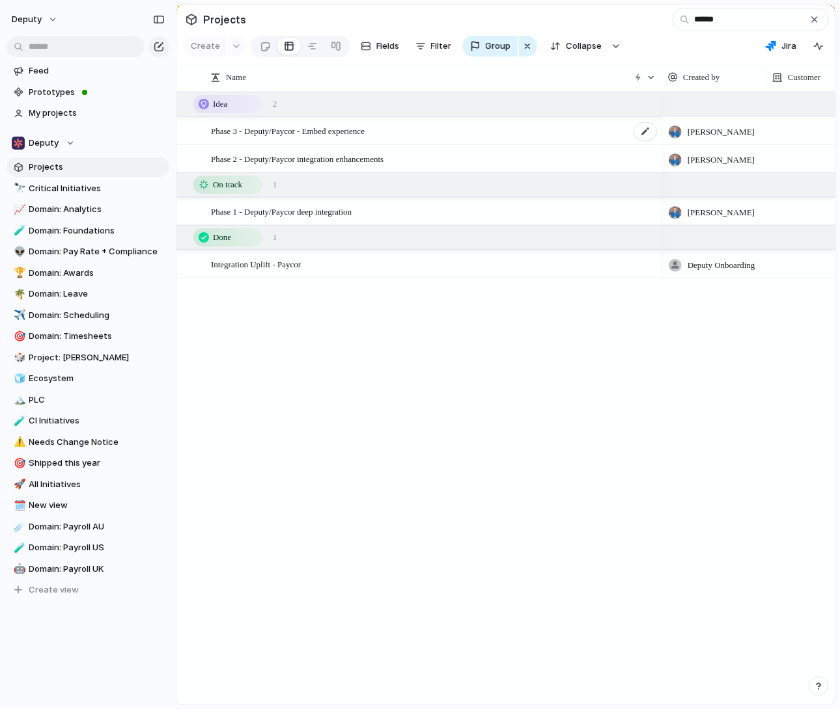
click at [357, 130] on span "Phase 3 - Deputy/Paycor - Embed experience" at bounding box center [288, 130] width 154 height 15
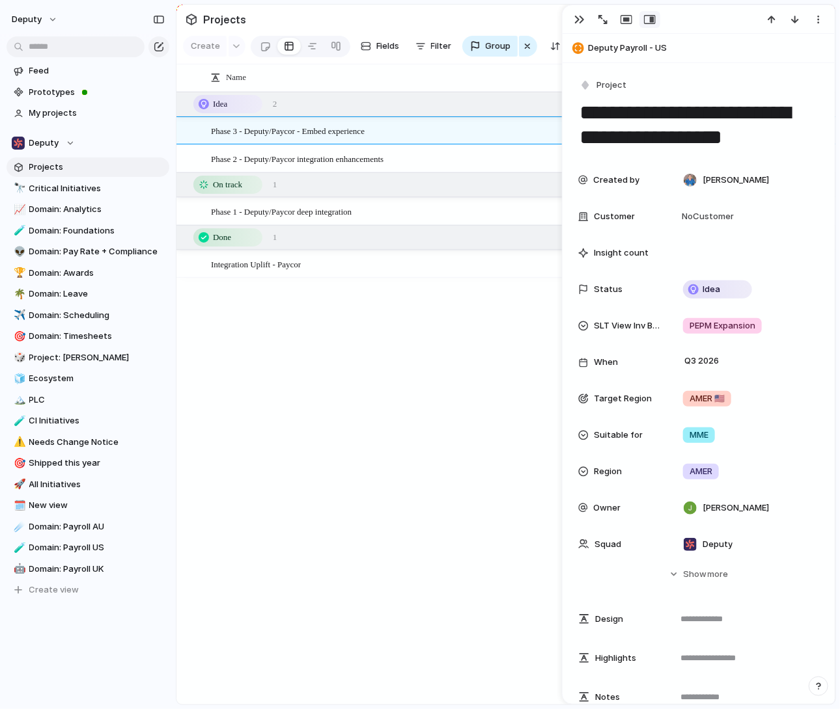
click at [340, 151] on span "Phase 2 - Deputy/Paycor integration enhancements" at bounding box center [297, 158] width 172 height 15
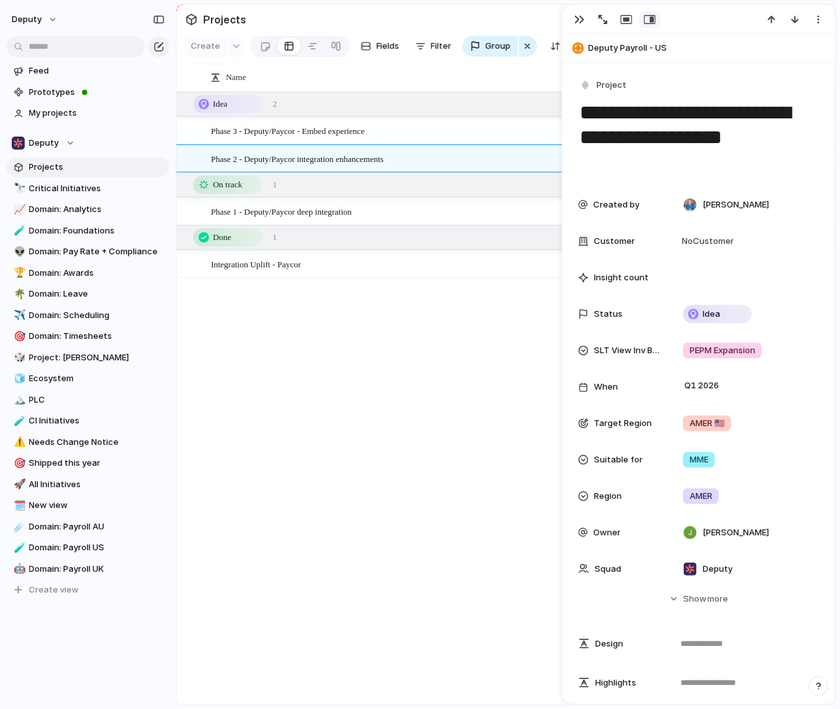
click at [385, 212] on div "Phase 1 - Deputy/Paycor deep integration" at bounding box center [434, 211] width 446 height 27
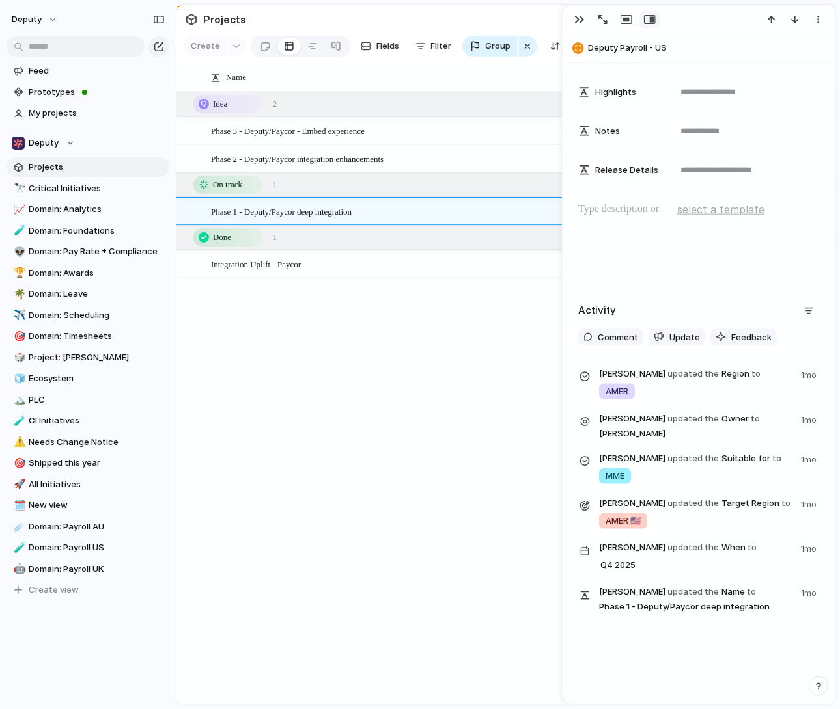
scroll to position [579, 0]
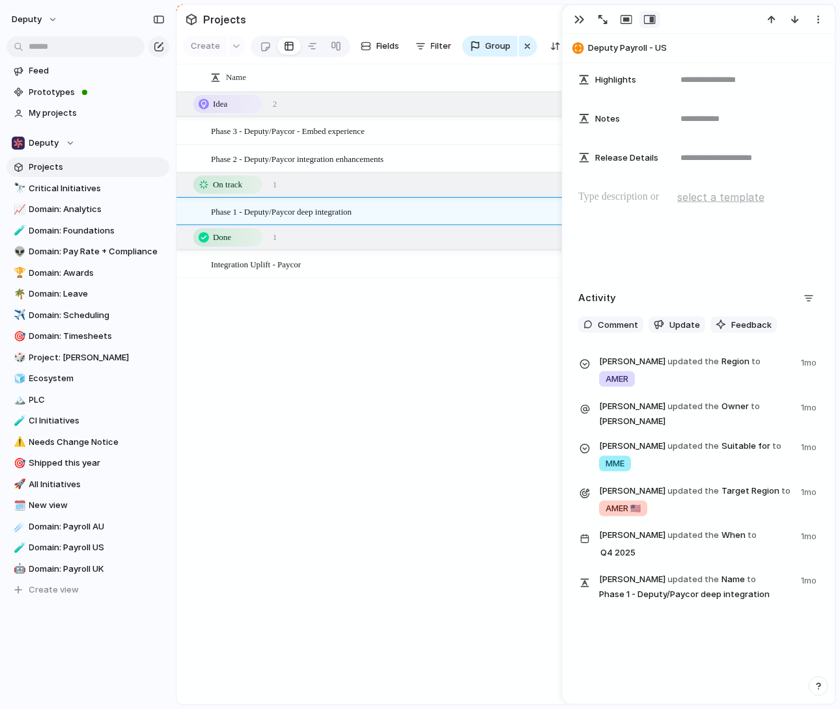
click at [677, 358] on span "updated the" at bounding box center [693, 361] width 51 height 13
click at [385, 213] on div "Phase 1 - Deputy/Paycor deep integration" at bounding box center [434, 211] width 446 height 27
click at [381, 460] on div "Phase 3 - Deputy/Paycor - Embed experience Phase 2 - Deputy/Paycor integration …" at bounding box center [505, 398] width 659 height 613
click at [500, 20] on section "Projects ******" at bounding box center [505, 19] width 659 height 29
drag, startPoint x: 571, startPoint y: 20, endPoint x: 608, endPoint y: 31, distance: 38.7
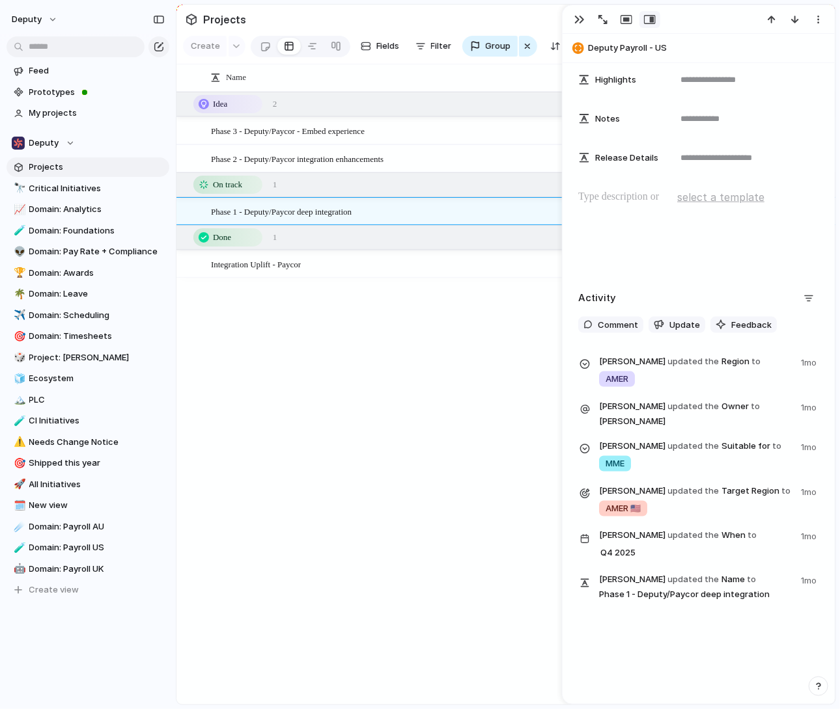
click at [571, 20] on button "button" at bounding box center [579, 19] width 21 height 17
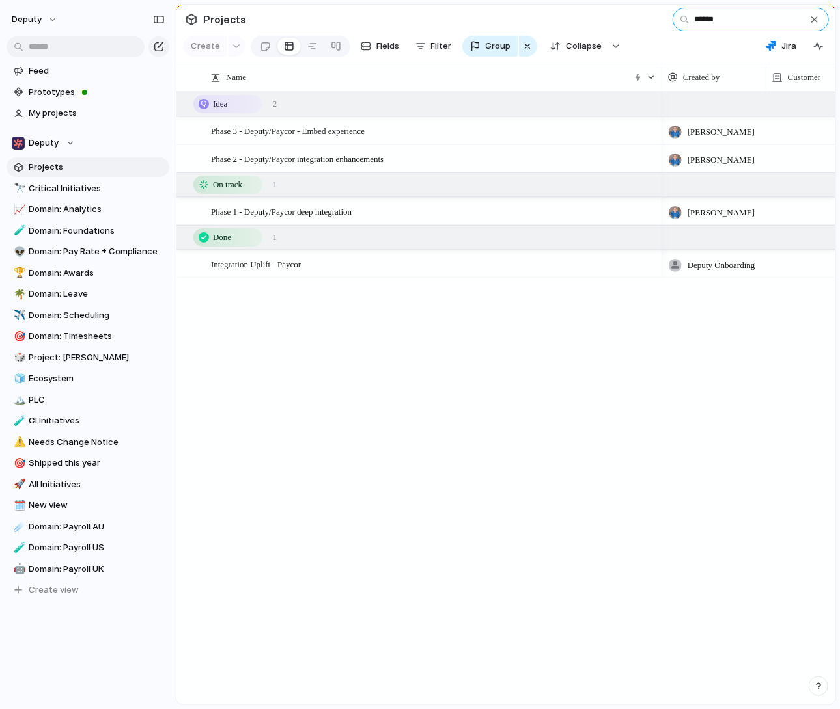
click at [730, 26] on input "******" at bounding box center [750, 19] width 156 height 23
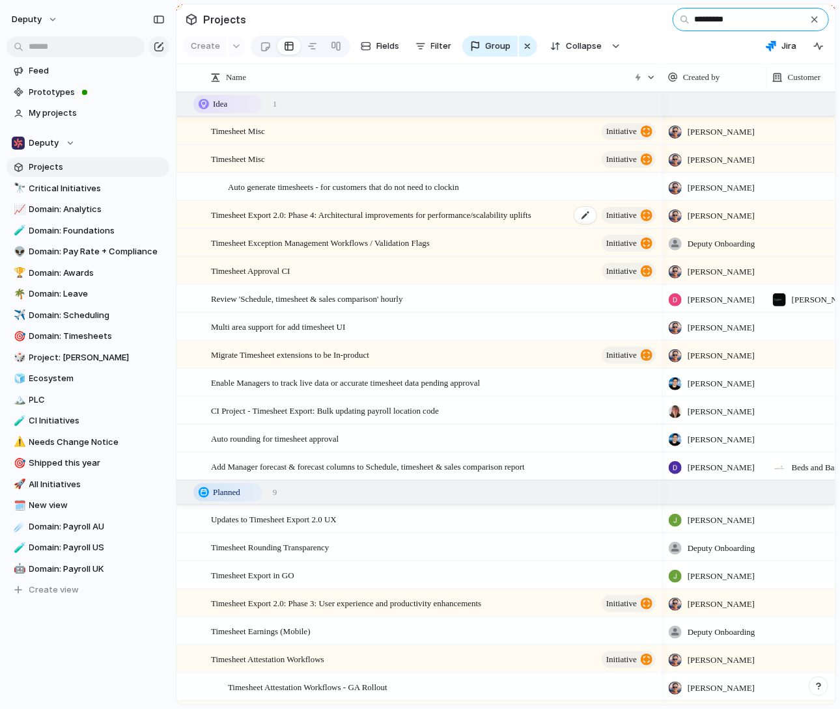
type input "*********"
click at [418, 221] on span "Timesheet Export 2.0: Phase 4: Architectural improvements for performance/scala…" at bounding box center [371, 214] width 320 height 15
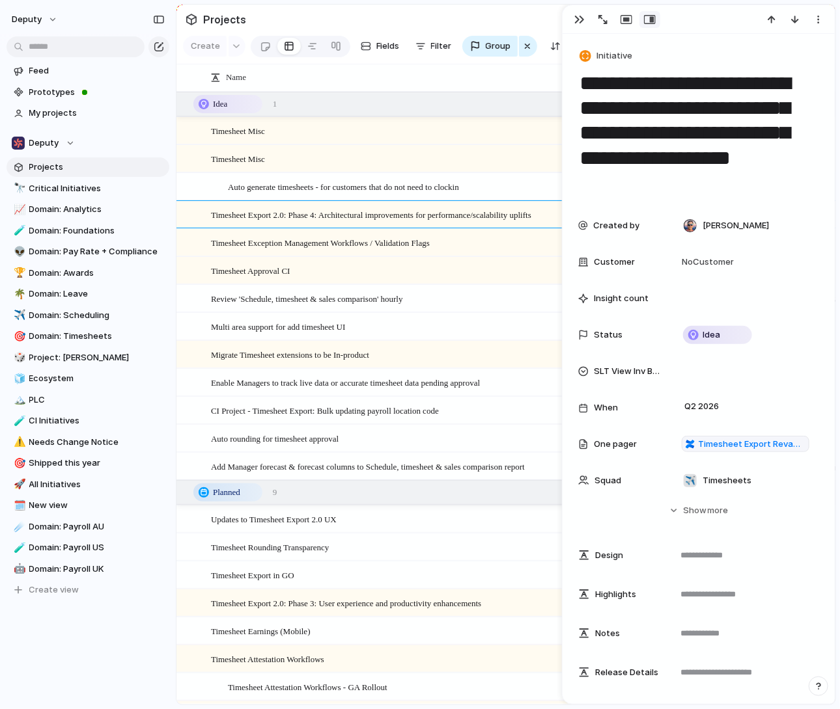
click at [391, 244] on span "Timesheet Exception Management Workflows / Validation Flags" at bounding box center [320, 242] width 219 height 15
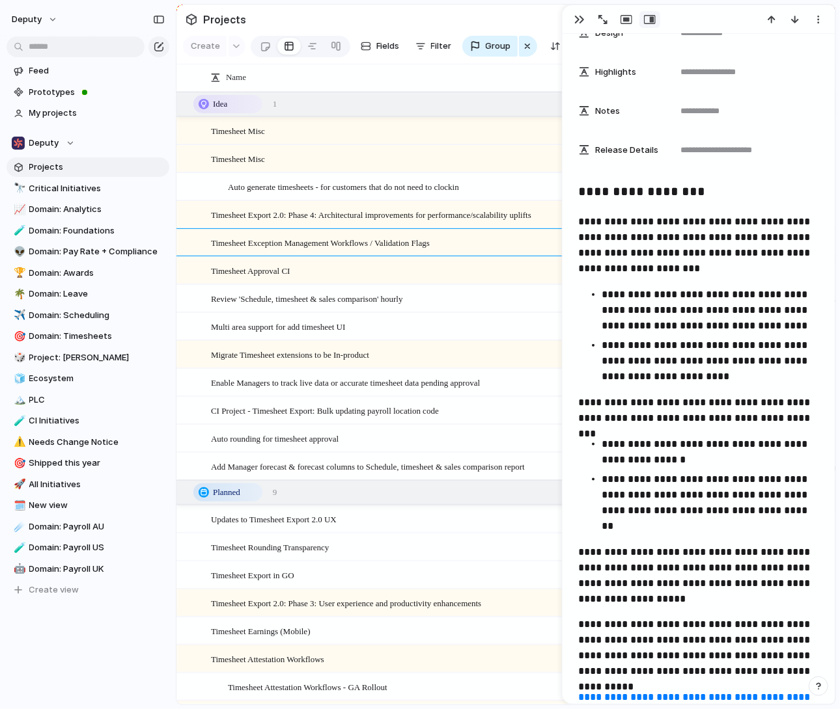
scroll to position [500, 0]
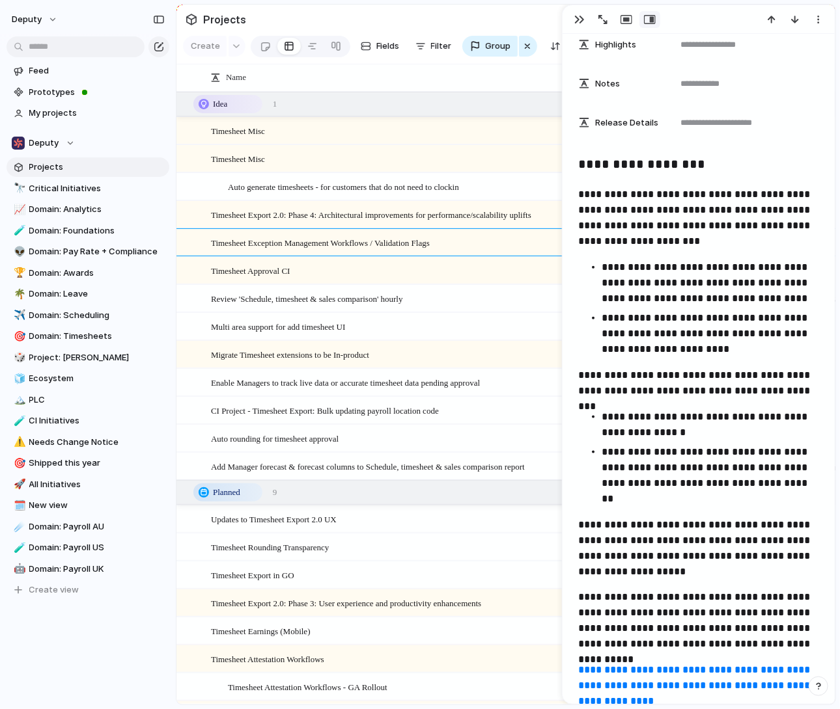
click at [448, 269] on div "Timesheet Approval CI initiative" at bounding box center [434, 271] width 446 height 27
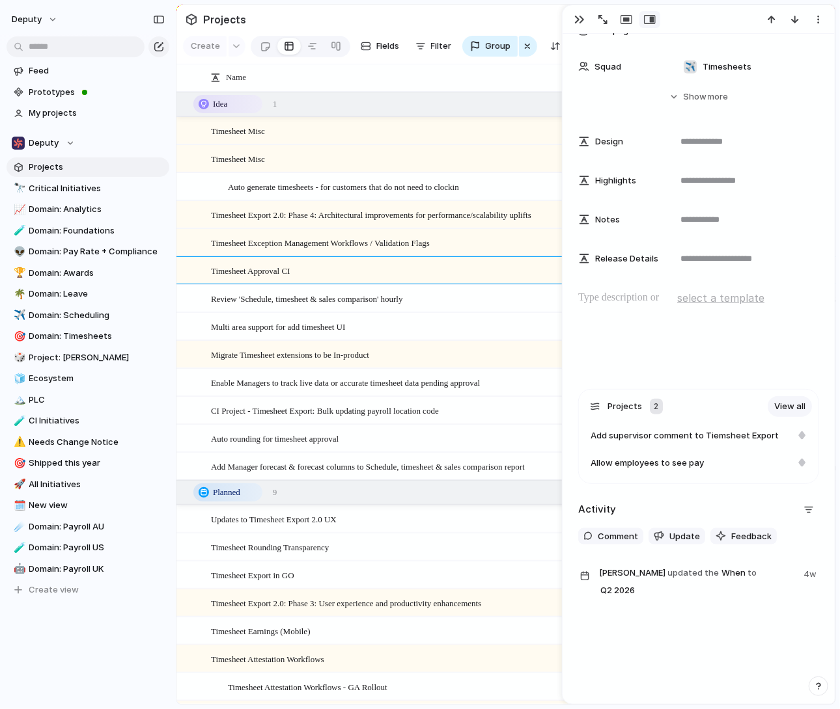
scroll to position [299, 0]
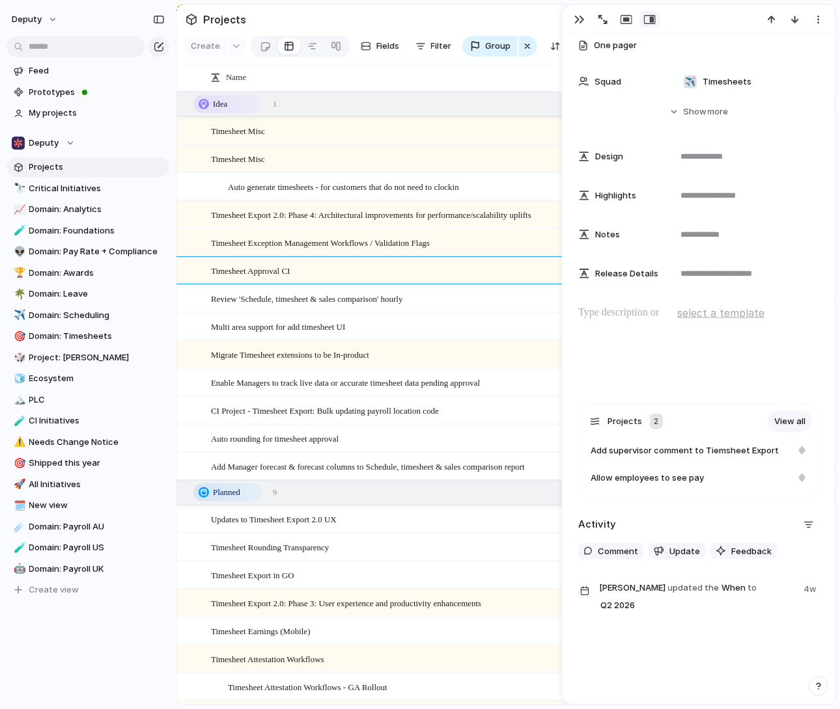
click at [430, 276] on div "Timesheet Approval CI initiative" at bounding box center [434, 271] width 446 height 27
click at [463, 330] on div "Multi area support for add timesheet UI" at bounding box center [434, 327] width 446 height 27
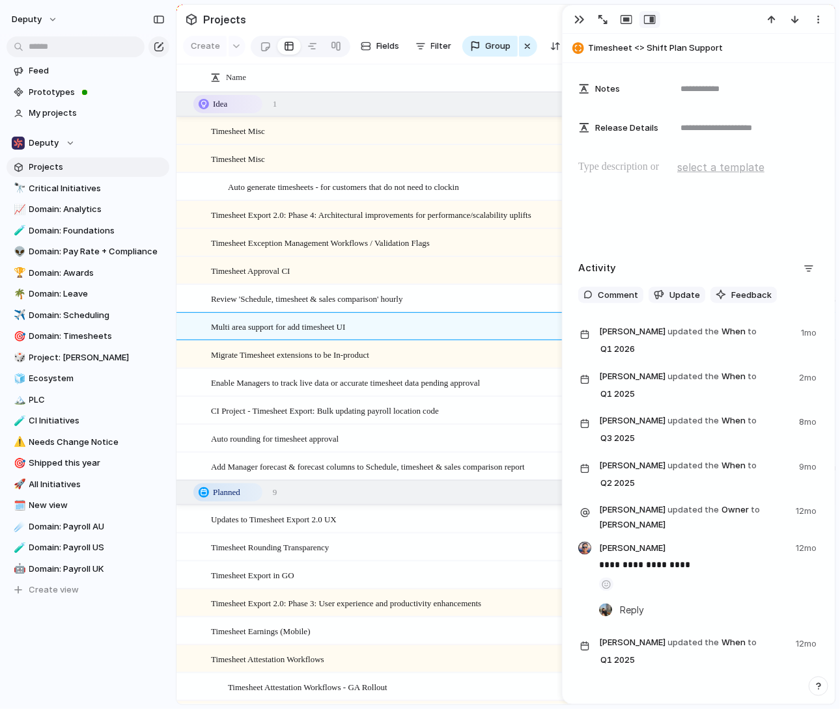
scroll to position [501, 0]
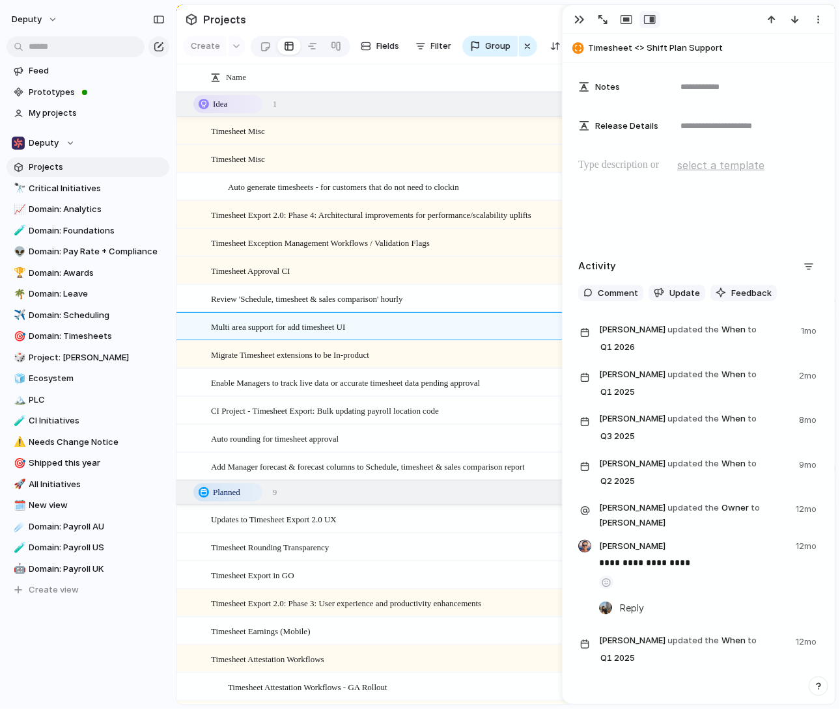
click at [416, 347] on div "Migrate Timesheet extensions to be In-product initiative" at bounding box center [434, 355] width 446 height 27
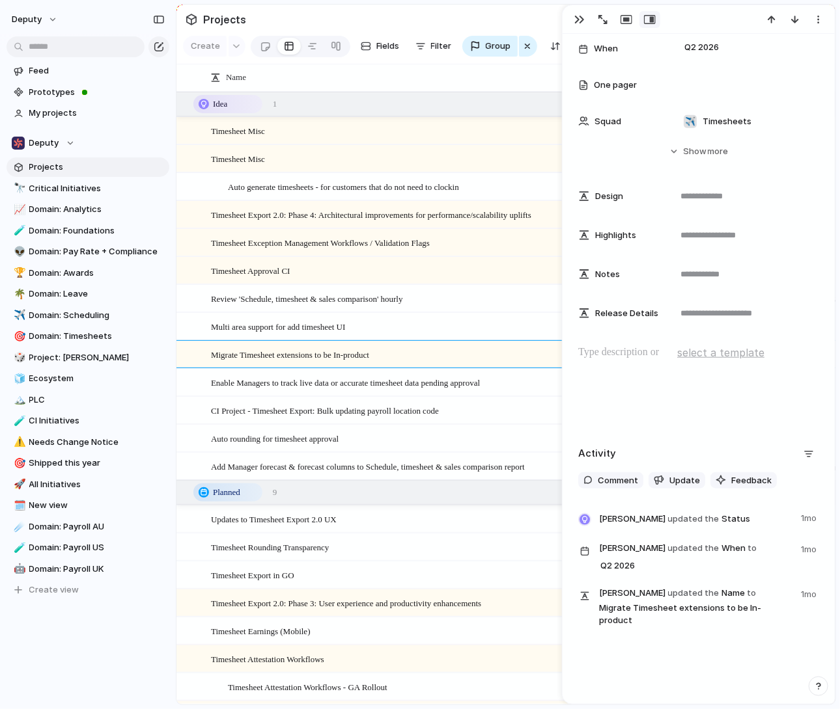
click at [469, 379] on span "Enable Managers to track live data or accurate timesheet data pending approval" at bounding box center [345, 382] width 269 height 15
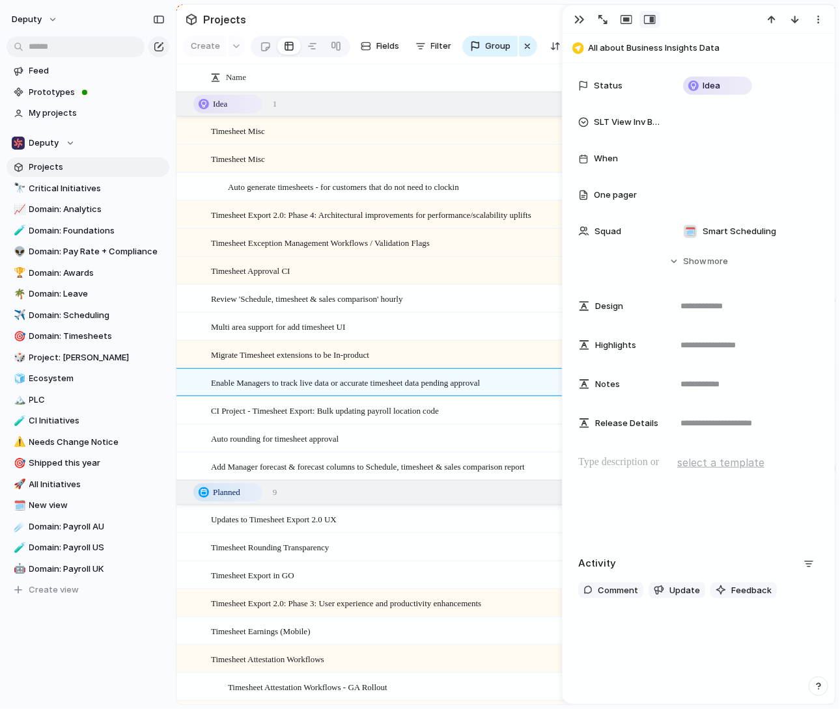
click at [435, 407] on span "CI Project - Timesheet Export: Bulk updating payroll location code" at bounding box center [325, 410] width 228 height 15
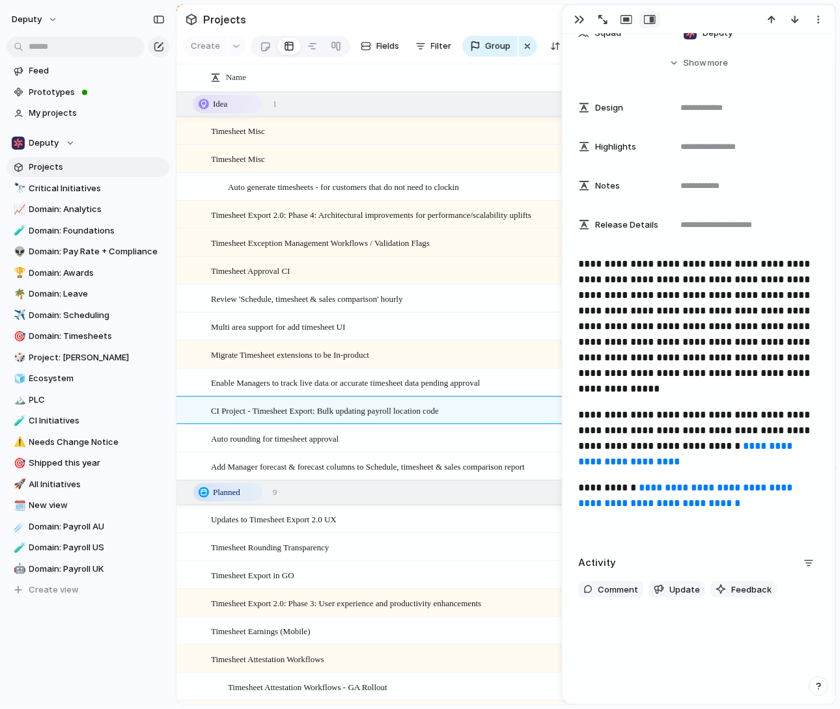
click at [411, 430] on div "Auto rounding for timesheet approval" at bounding box center [434, 439] width 446 height 27
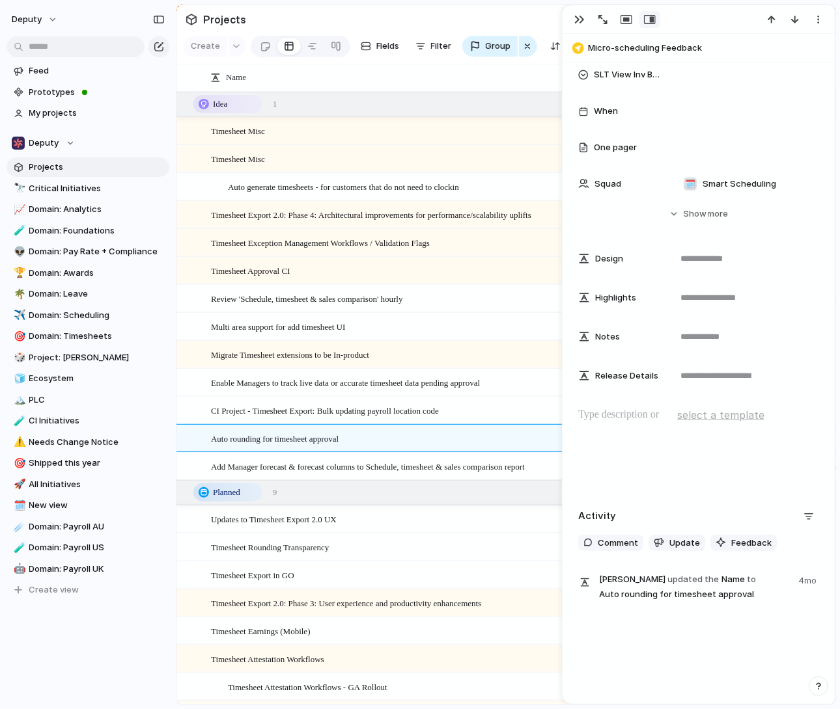
click at [450, 470] on span "Add Manager forecast & forecast columns to Schedule, timesheet & sales comparis…" at bounding box center [368, 466] width 314 height 15
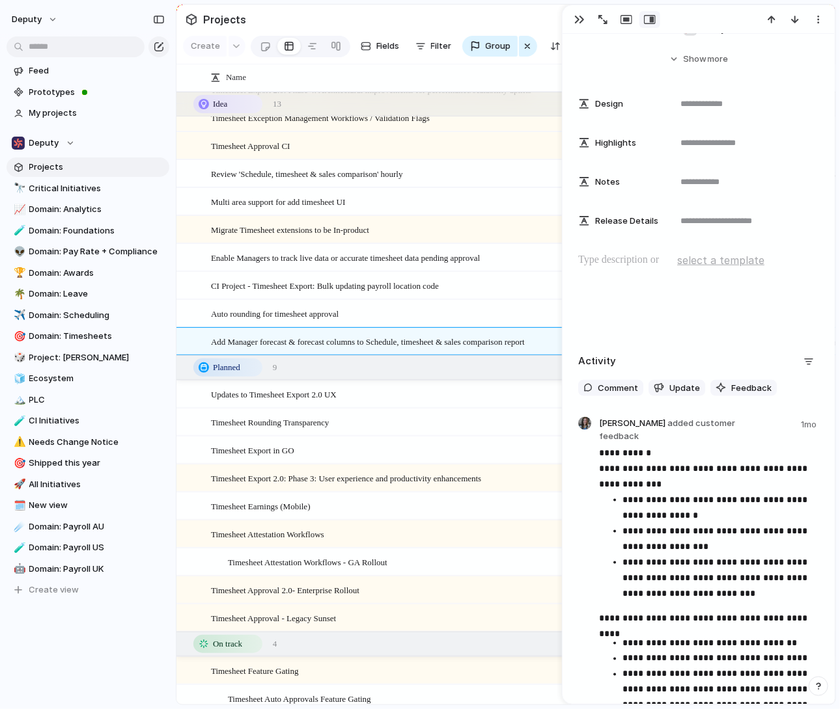
scroll to position [250, 0]
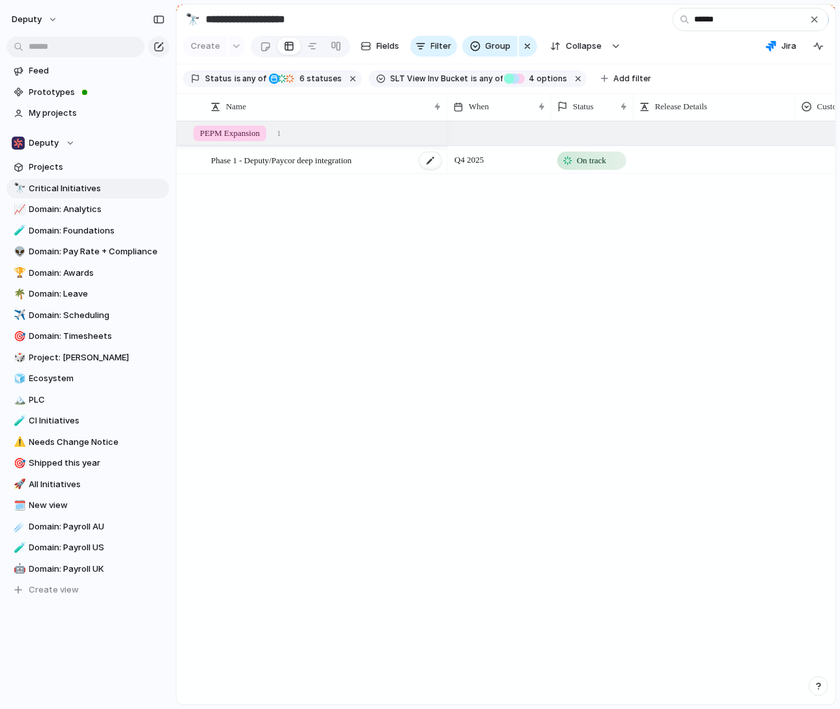
click at [344, 163] on span "Phase 1 - Deputy/Paycor deep integration" at bounding box center [281, 159] width 141 height 15
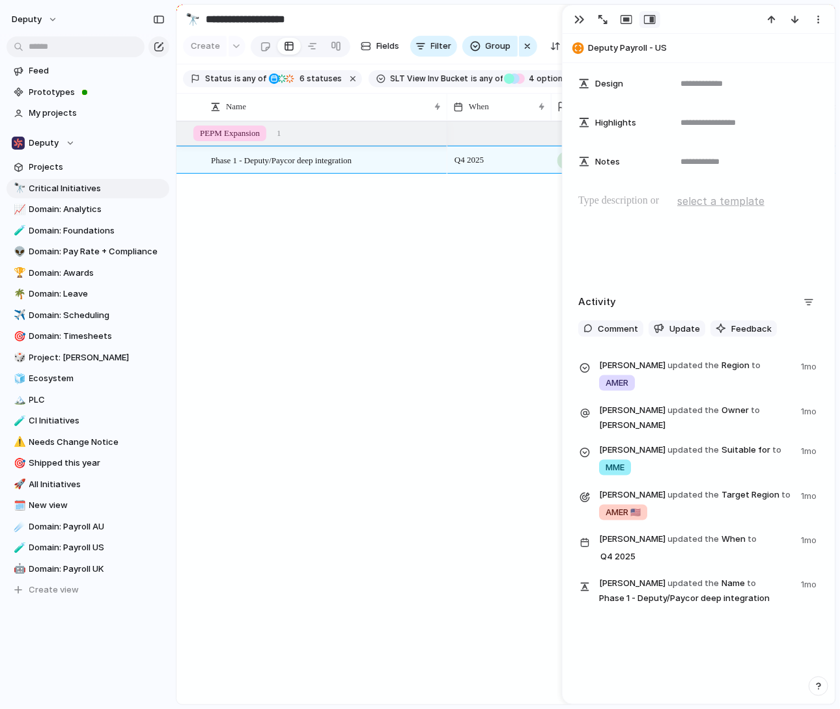
scroll to position [579, 0]
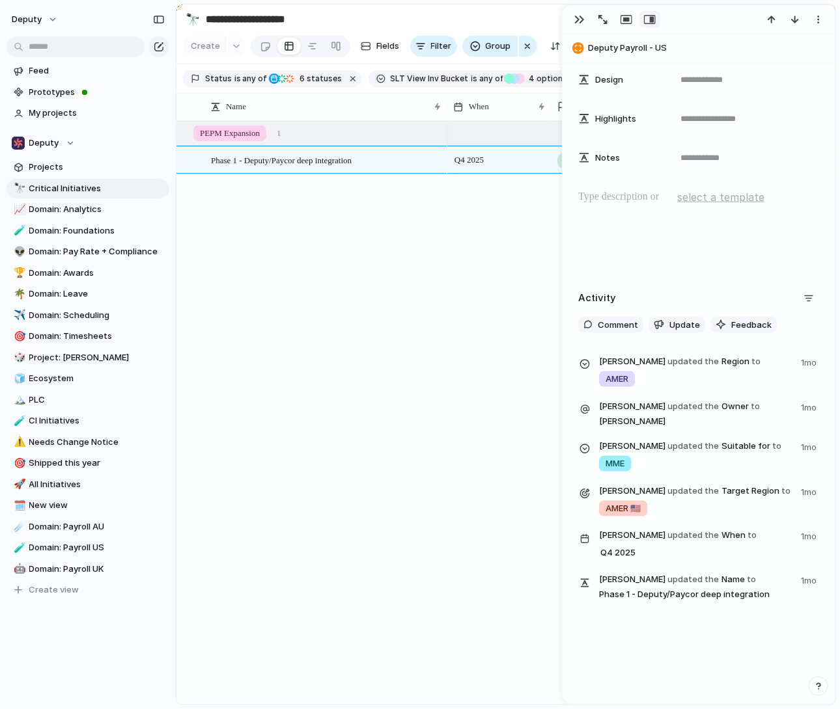
click at [541, 286] on div "Q4 2025 On track" at bounding box center [641, 413] width 388 height 584
click at [586, 16] on button "button" at bounding box center [579, 19] width 21 height 17
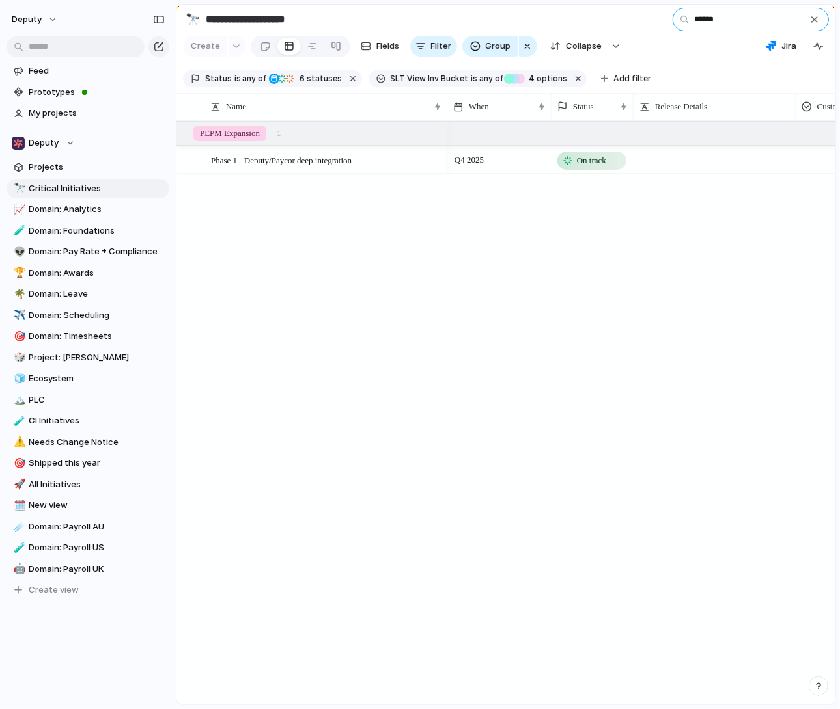
click at [747, 23] on input "******" at bounding box center [750, 19] width 156 height 23
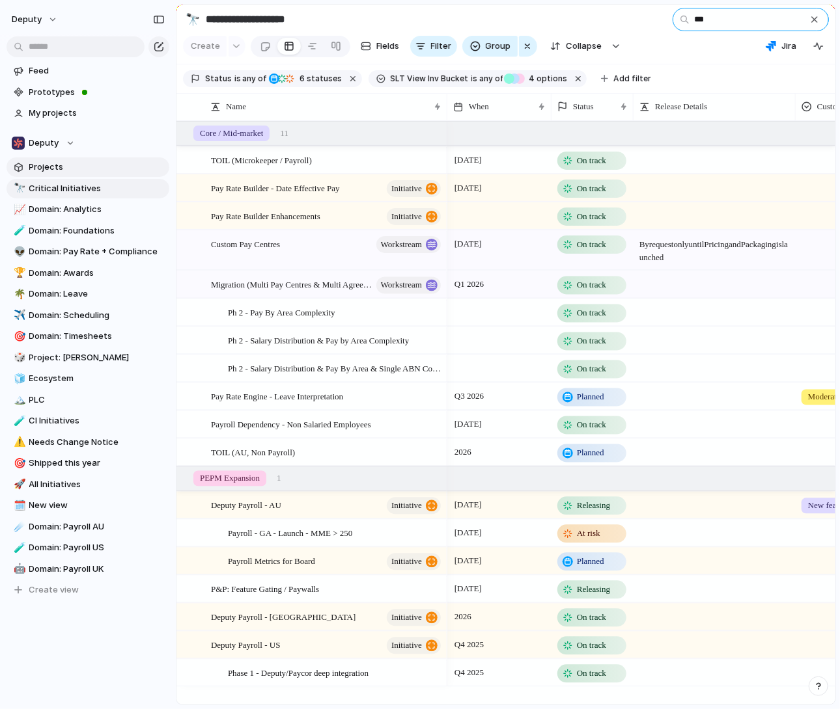
type input "***"
click at [94, 173] on span "Projects" at bounding box center [96, 167] width 135 height 13
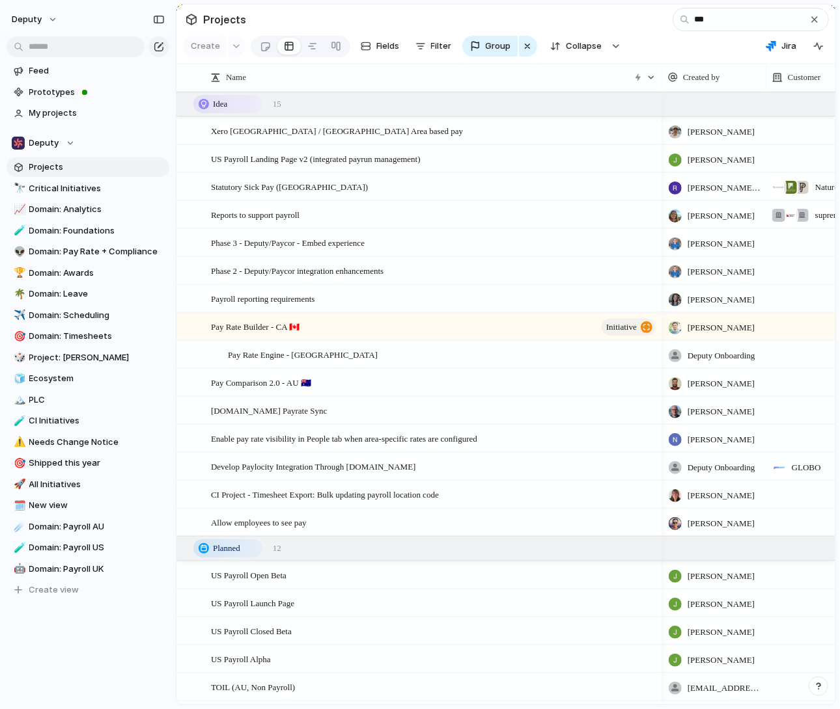
click at [760, 20] on input "***" at bounding box center [750, 19] width 156 height 23
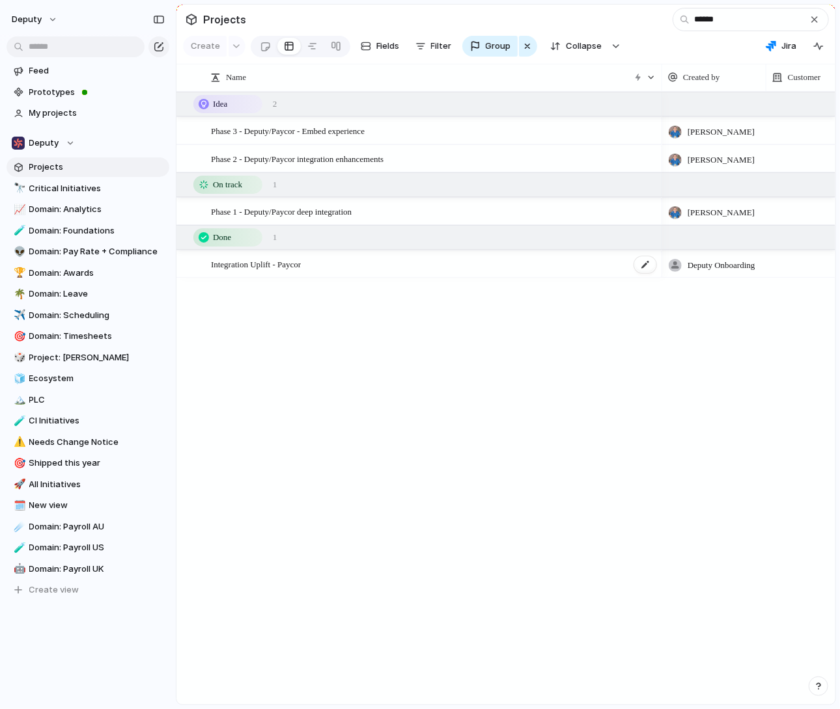
type input "******"
click at [301, 269] on span "Integration Uplift - Paycor" at bounding box center [256, 263] width 90 height 15
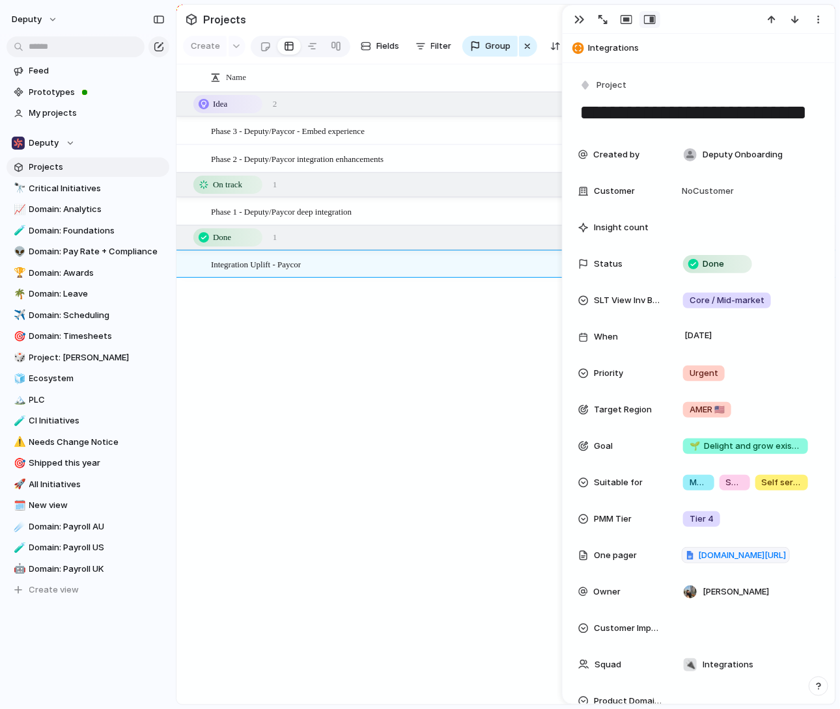
click at [379, 215] on div "Phase 1 - Deputy/Paycor deep integration" at bounding box center [434, 211] width 446 height 27
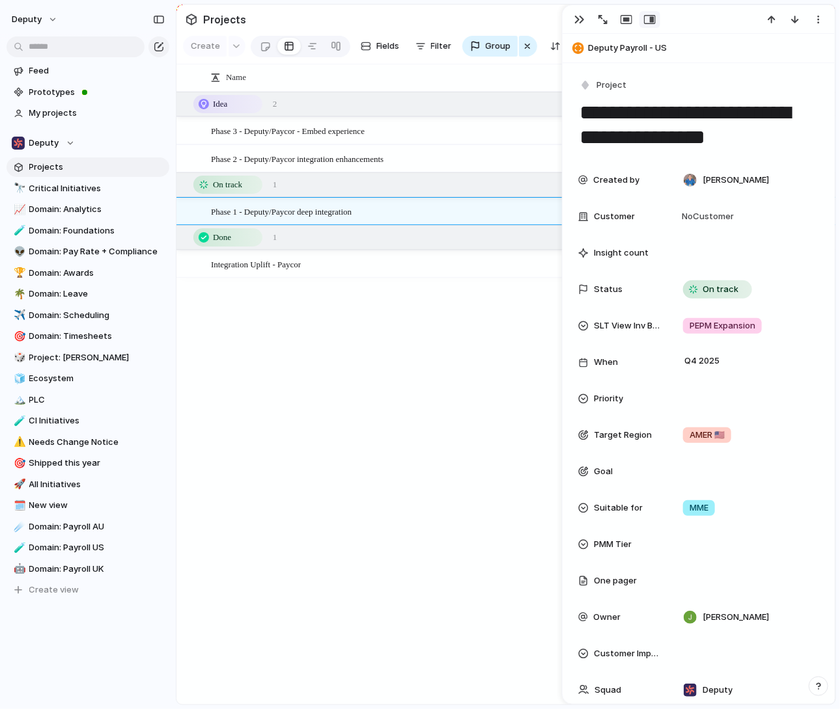
click at [383, 163] on span "Phase 2 - Deputy/Paycor integration enhancements" at bounding box center [297, 158] width 172 height 15
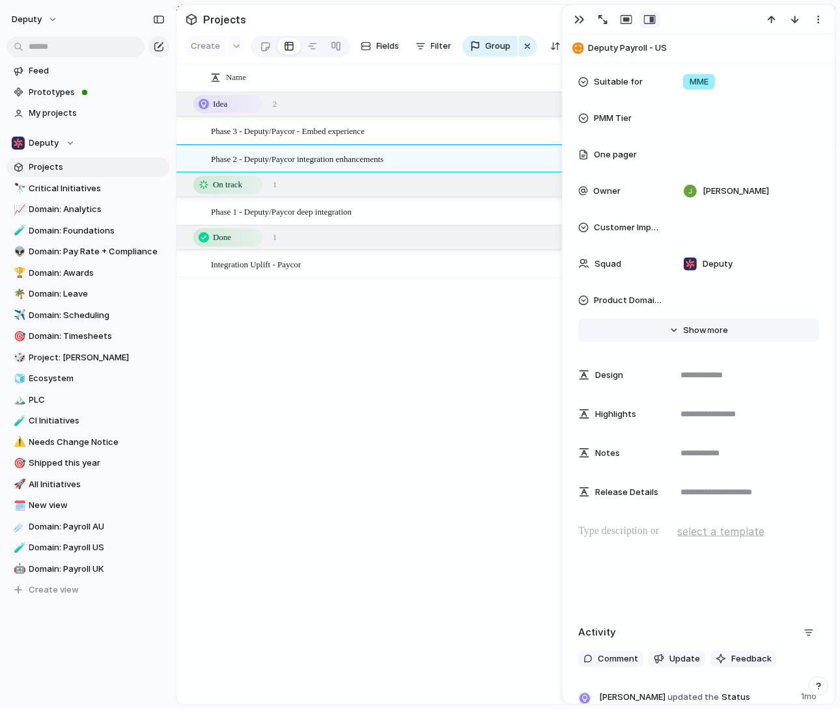
scroll to position [486, 0]
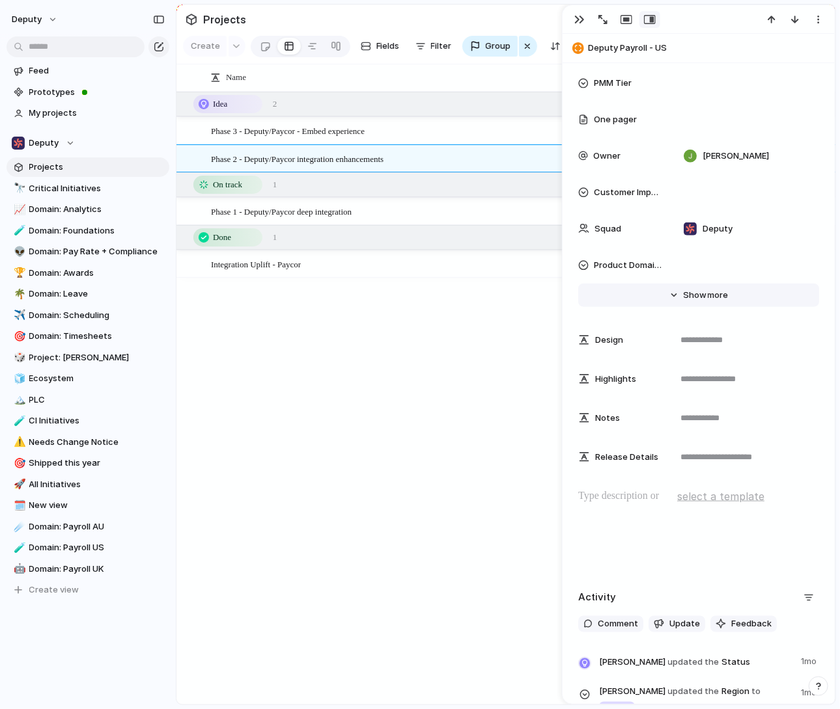
click at [715, 294] on span "more" at bounding box center [717, 295] width 21 height 13
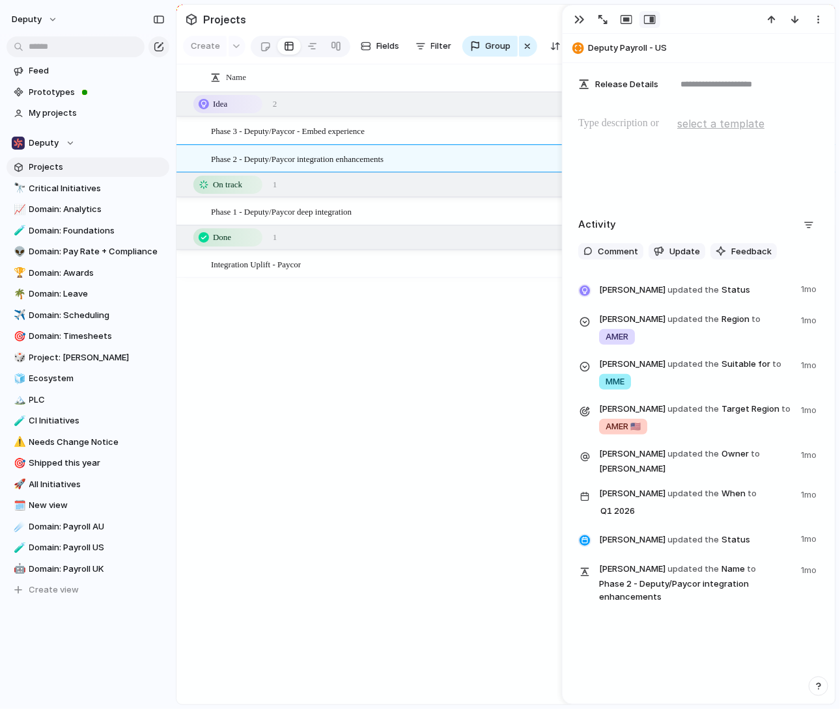
scroll to position [2246, 0]
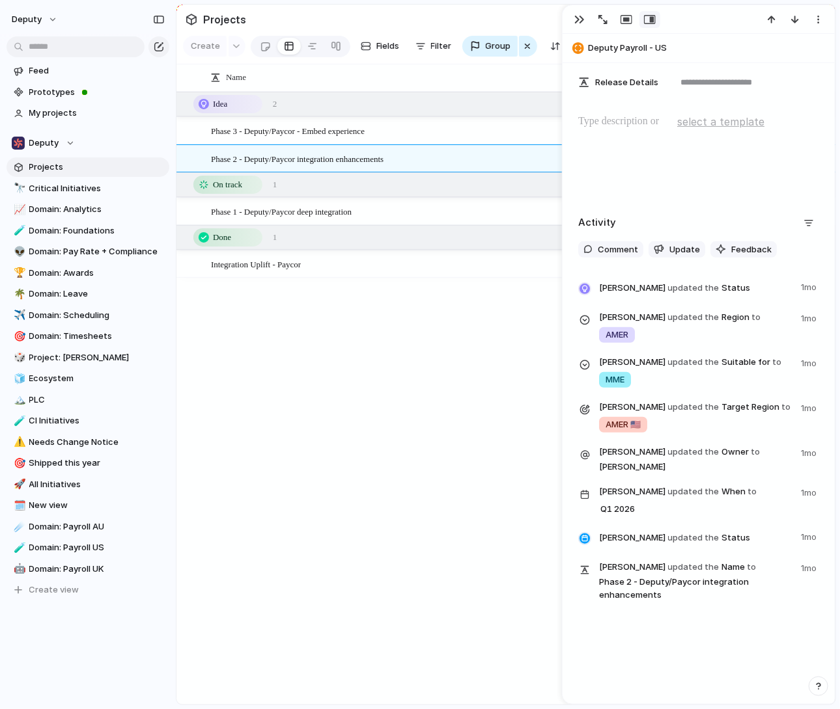
click at [452, 435] on div "Phase 3 - Deputy/Paycor - Embed experience Phase 2 - Deputy/Paycor integration …" at bounding box center [505, 398] width 659 height 613
click at [472, 428] on div "Phase 3 - Deputy/Paycor - Embed experience Phase 2 - Deputy/Paycor integration …" at bounding box center [505, 398] width 659 height 613
click at [325, 212] on span "Phase 1 - Deputy/Paycor deep integration" at bounding box center [281, 211] width 141 height 15
type textarea "**********"
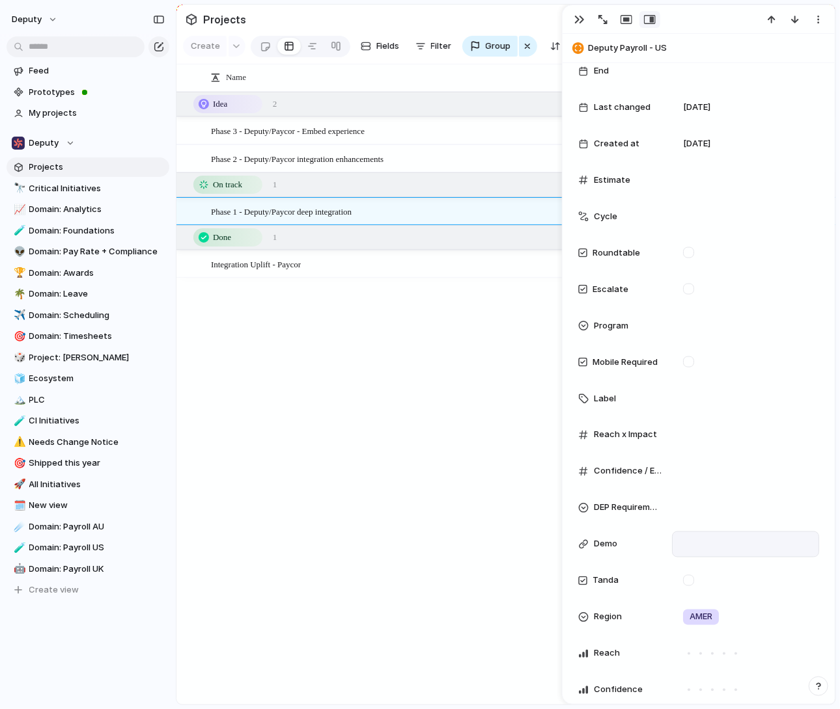
scroll to position [1000, 0]
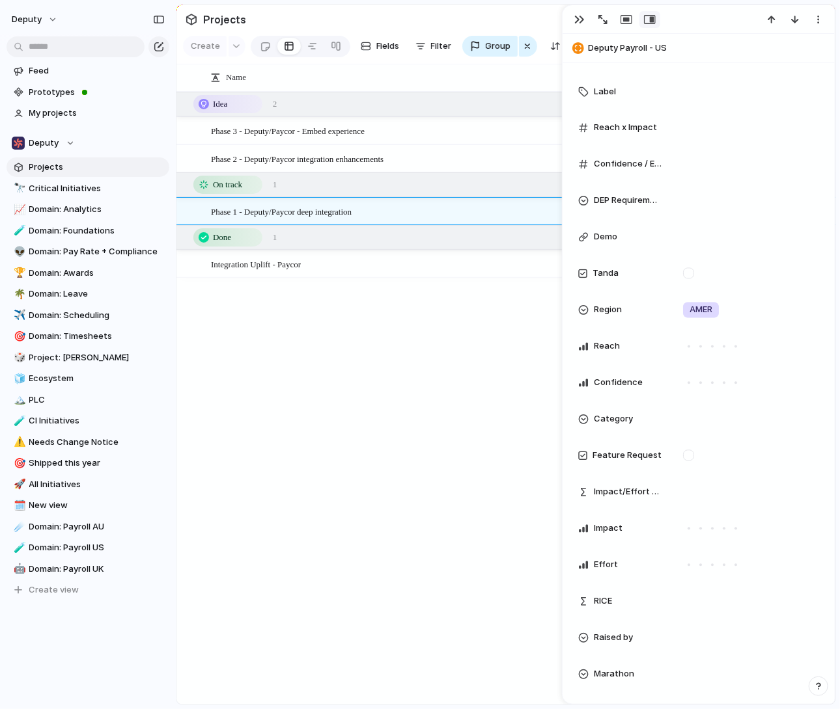
click at [339, 392] on div "Phase 3 - Deputy/Paycor - Embed experience Phase 2 - Deputy/Paycor integration …" at bounding box center [505, 398] width 659 height 613
click at [433, 365] on div "Phase 3 - Deputy/Paycor - Embed experience Phase 2 - Deputy/Paycor integration …" at bounding box center [505, 398] width 659 height 613
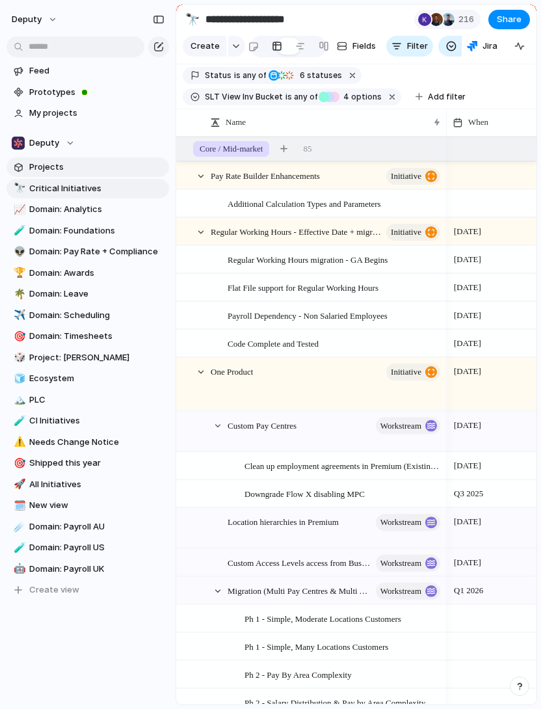
click at [65, 167] on span "Projects" at bounding box center [96, 167] width 135 height 13
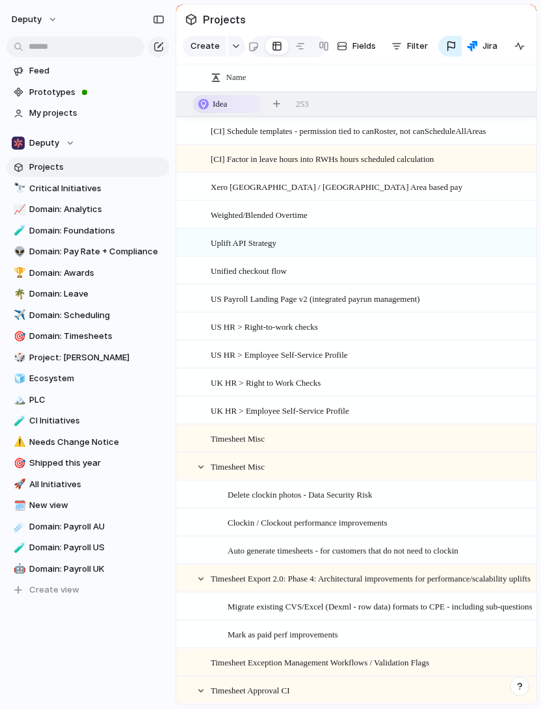
click at [471, 18] on section "Projects" at bounding box center [356, 19] width 361 height 29
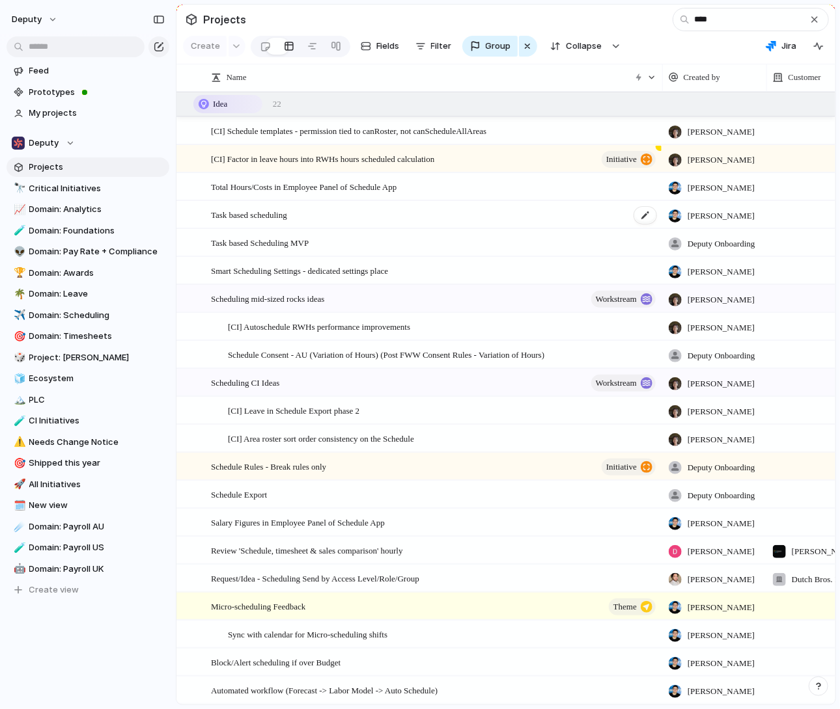
type input "****"
click at [373, 216] on div "Task based scheduling" at bounding box center [434, 215] width 446 height 27
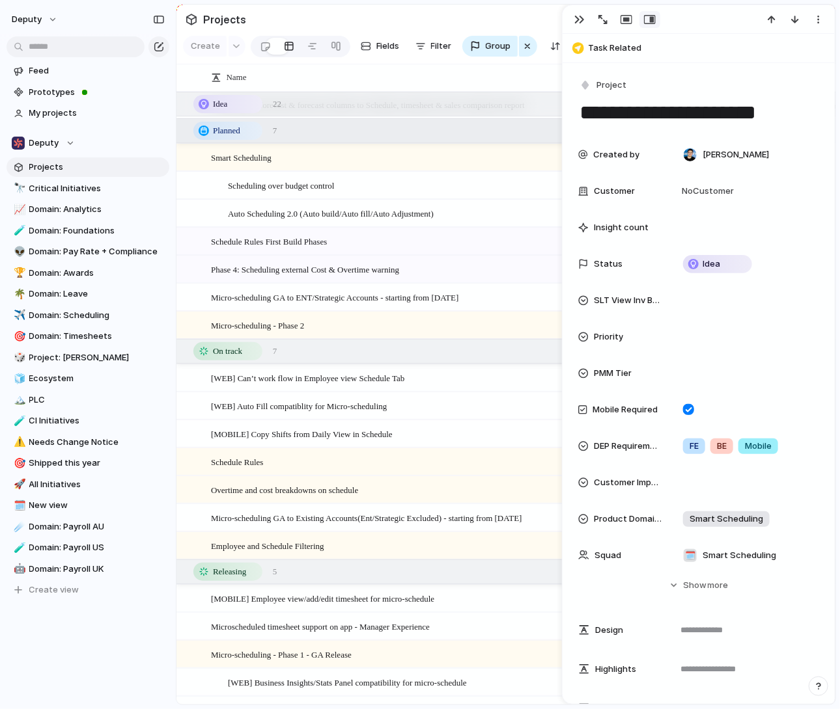
scroll to position [625, 0]
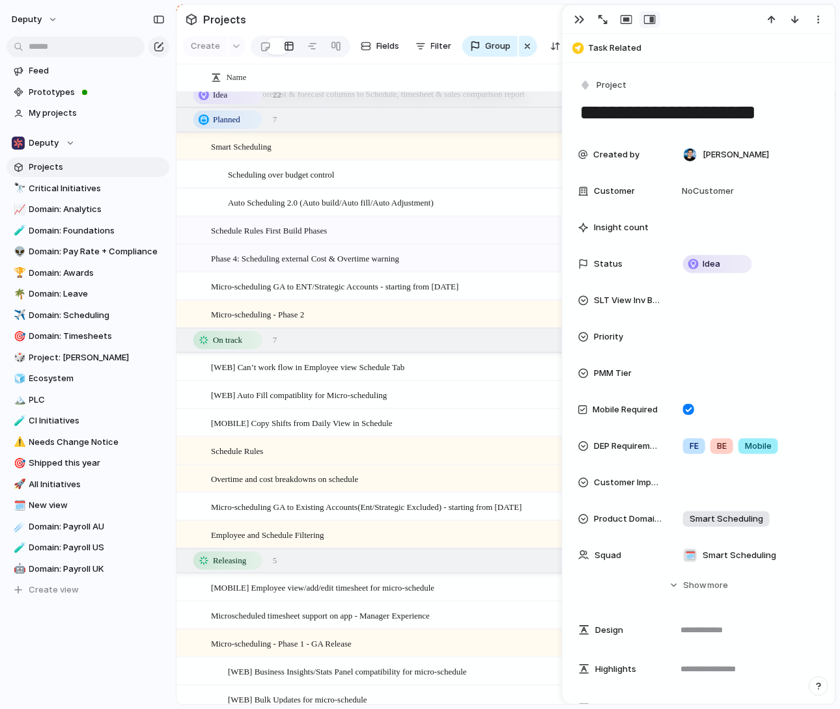
click at [413, 226] on div "Schedule Rules First Build Phases workstream" at bounding box center [434, 230] width 446 height 27
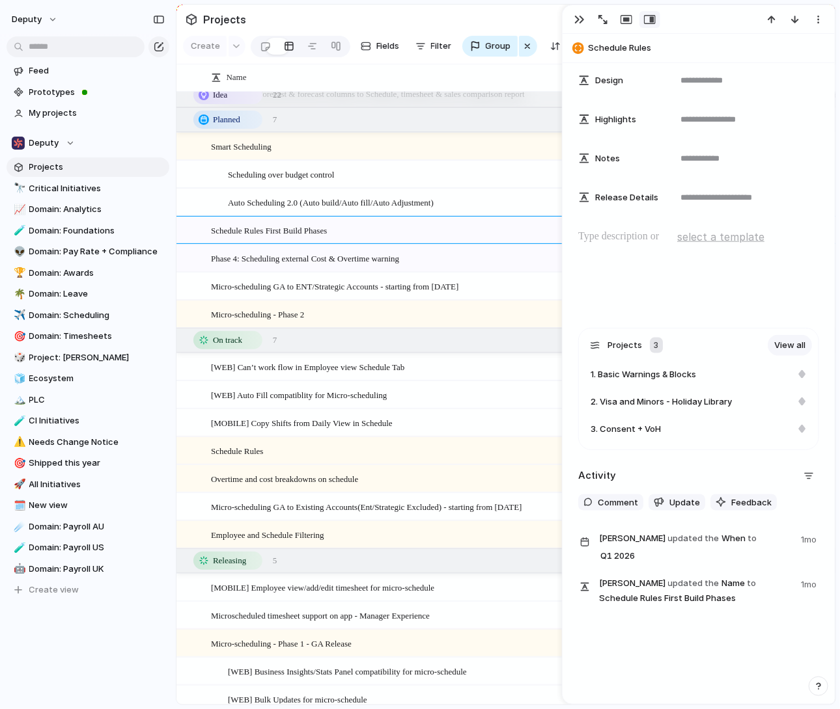
scroll to position [579, 0]
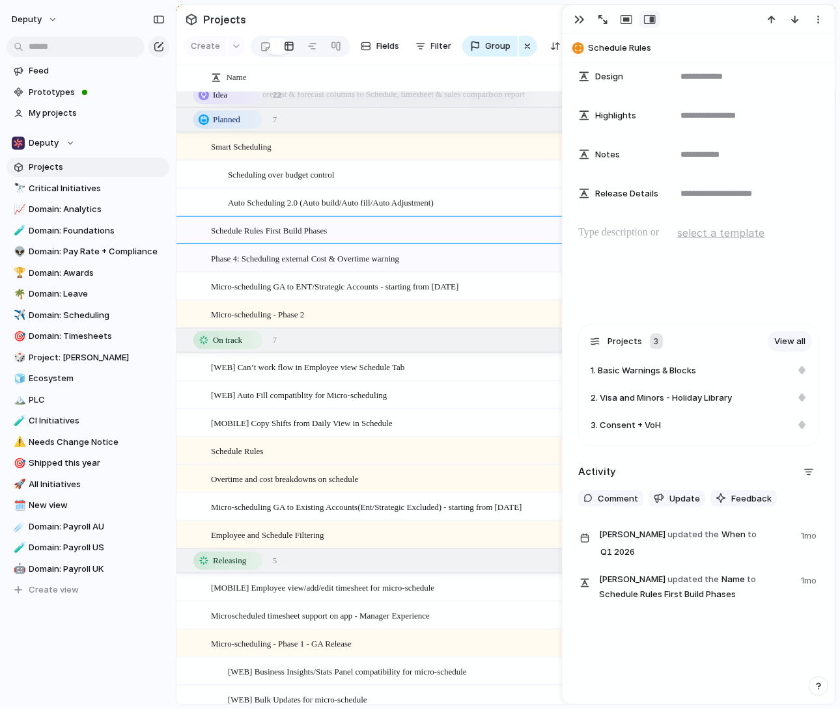
click at [393, 255] on span "Phase 4: Scheduling external Cost & Overtime warning" at bounding box center [305, 258] width 188 height 15
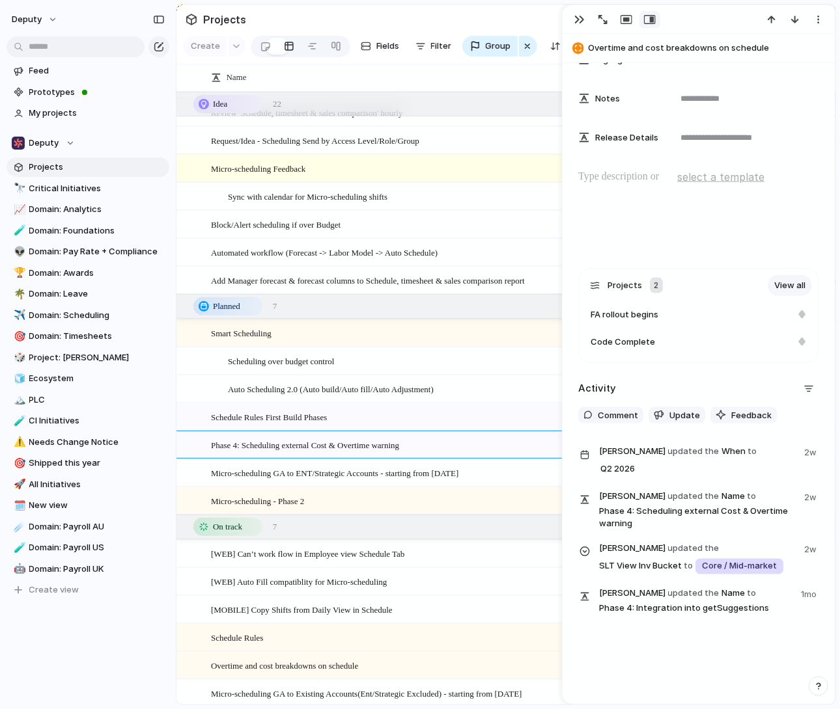
click at [320, 411] on span "Schedule Rules First Build Phases" at bounding box center [269, 416] width 116 height 15
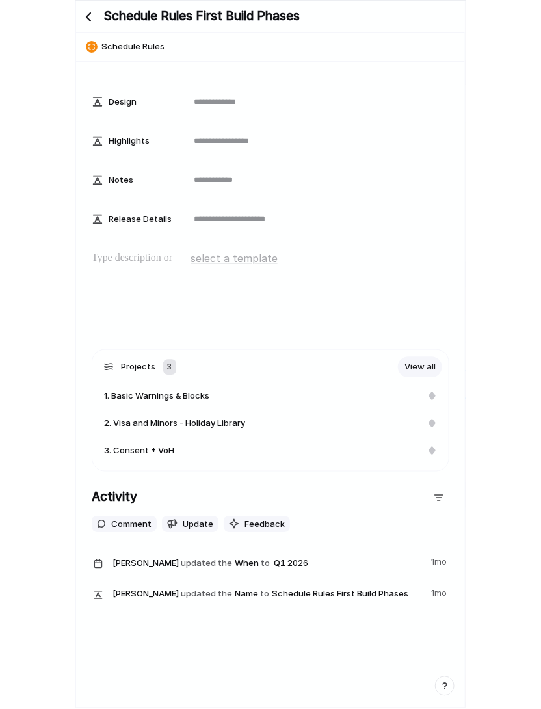
scroll to position [527, 0]
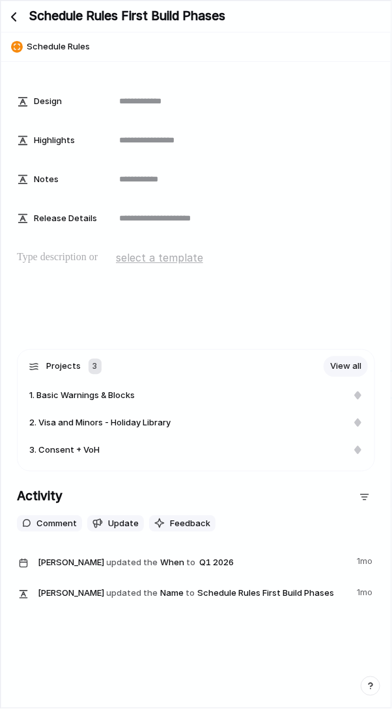
click at [333, 199] on div "Design Highlights Notes Release Details" at bounding box center [196, 160] width 358 height 146
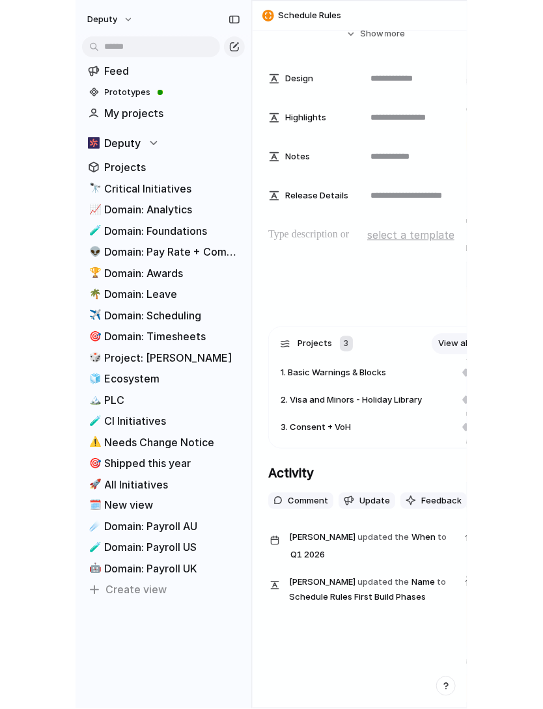
scroll to position [540, 0]
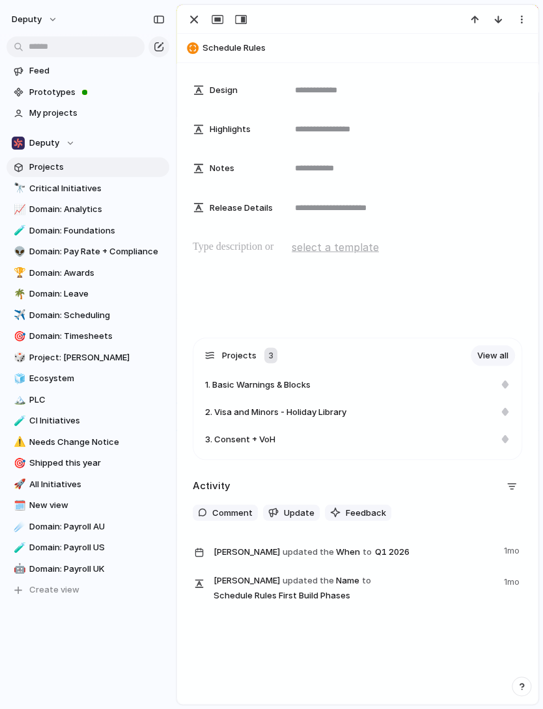
click at [349, 29] on div at bounding box center [357, 19] width 361 height 29
click at [197, 16] on div "button" at bounding box center [194, 20] width 16 height 16
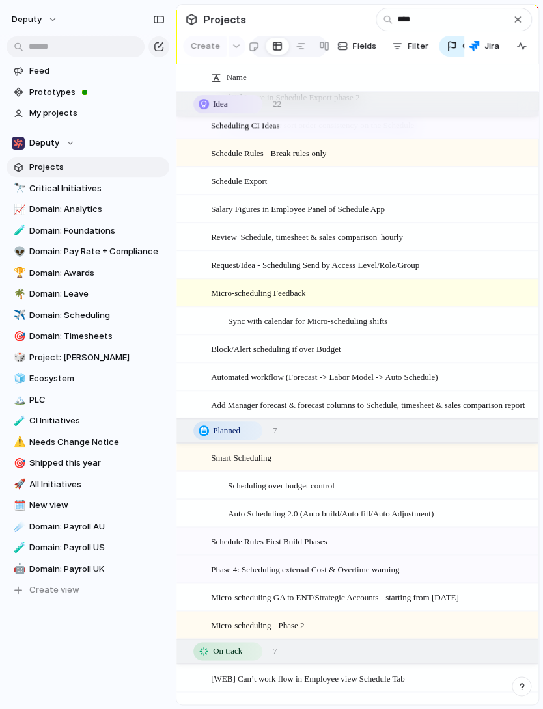
scroll to position [313, 0]
click at [96, 187] on span "Critical Initiatives" at bounding box center [96, 188] width 135 height 13
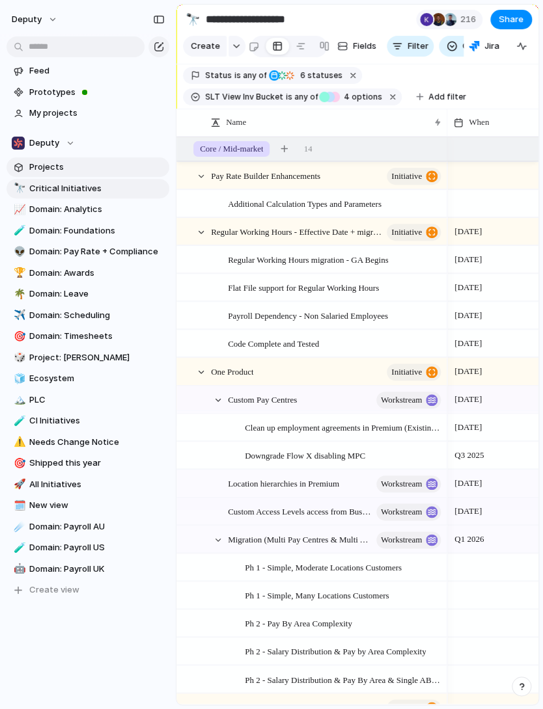
click at [103, 167] on span "Projects" at bounding box center [96, 167] width 135 height 13
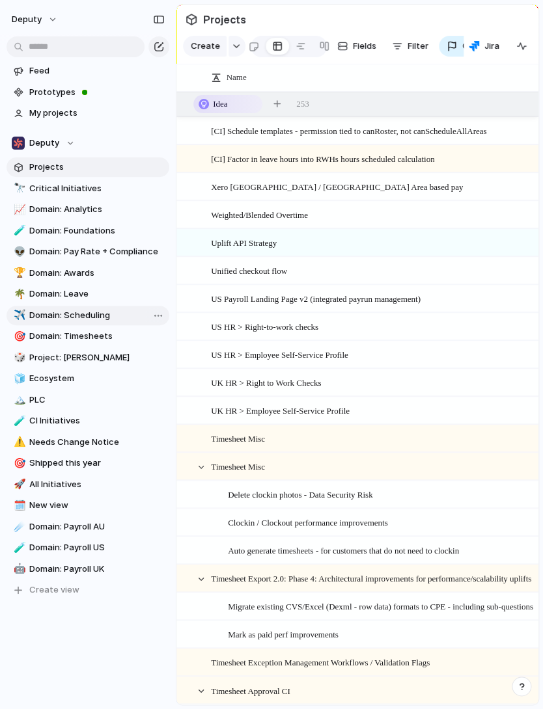
click at [89, 318] on span "Domain: Scheduling" at bounding box center [96, 315] width 135 height 13
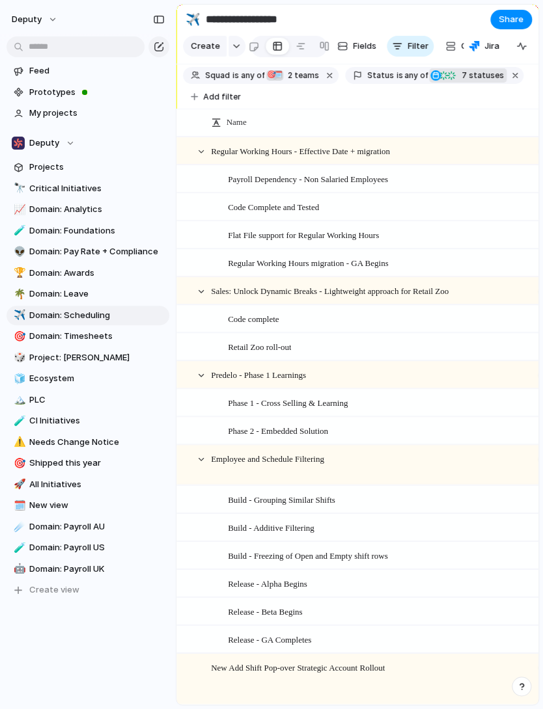
click at [434, 81] on button "Planned On track Releasing At risk Off track Paused Canceled 7 statuses" at bounding box center [467, 75] width 77 height 14
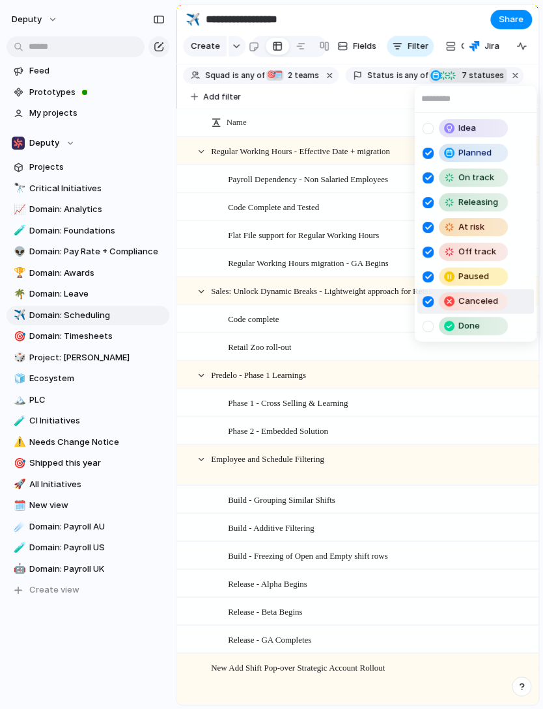
click at [427, 297] on div at bounding box center [427, 301] width 11 height 11
click at [427, 279] on div at bounding box center [427, 276] width 11 height 11
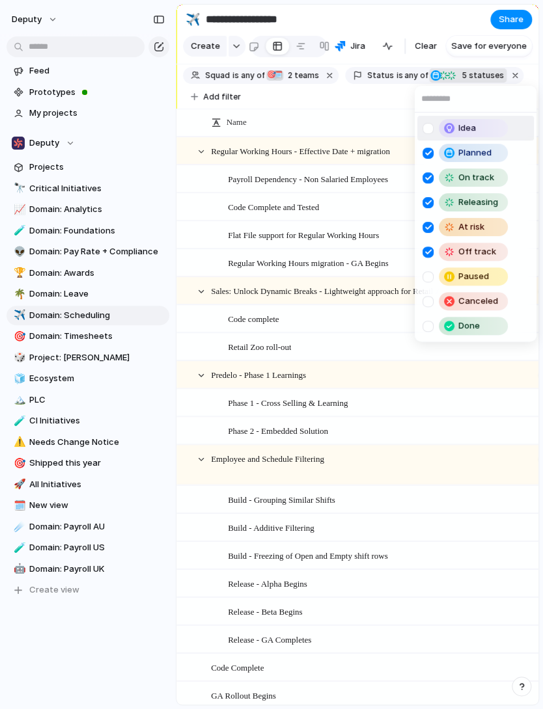
click at [122, 623] on div "Idea Planned On track Releasing At risk Off track Paused Canceled Done" at bounding box center [271, 354] width 543 height 709
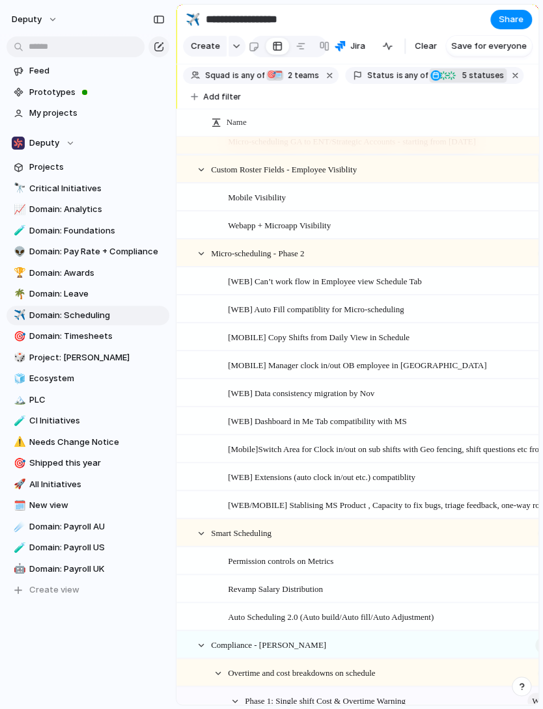
scroll to position [972, 0]
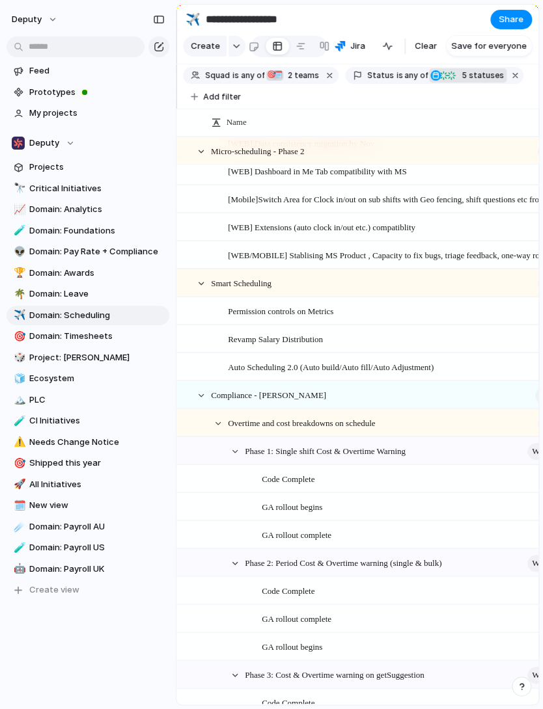
click at [398, 366] on span "Auto Scheduling 2.0 (Auto build/Auto fill/Auto Adjustment)" at bounding box center [331, 366] width 206 height 15
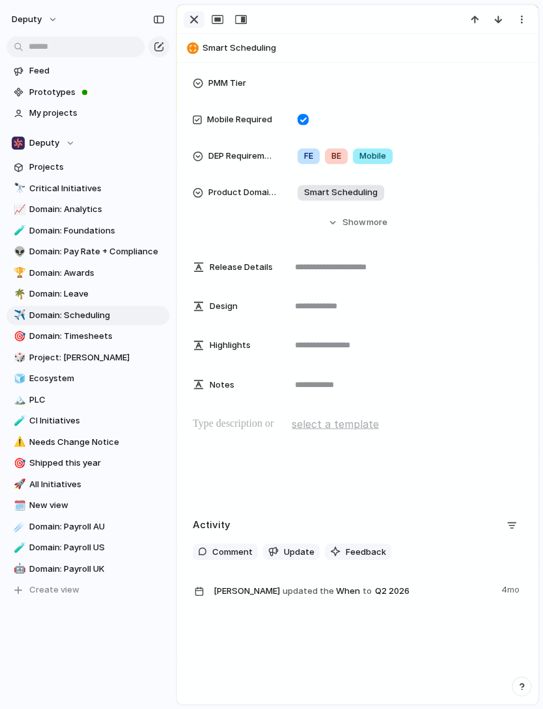
click at [194, 18] on div "button" at bounding box center [194, 20] width 16 height 16
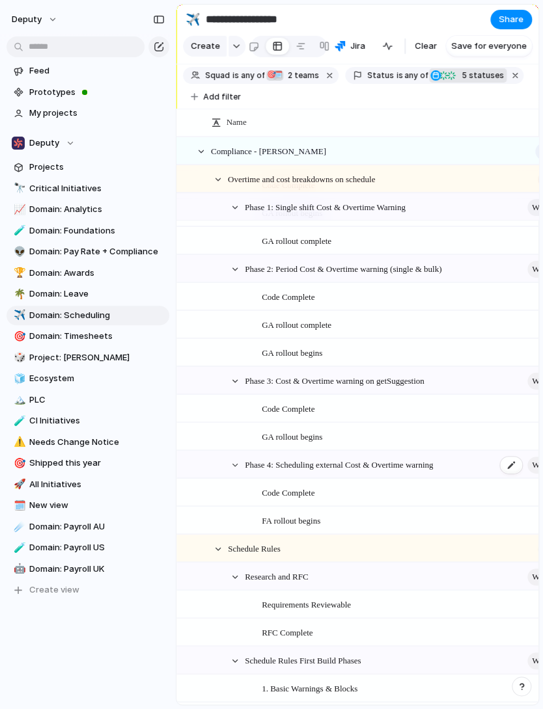
scroll to position [1499, 0]
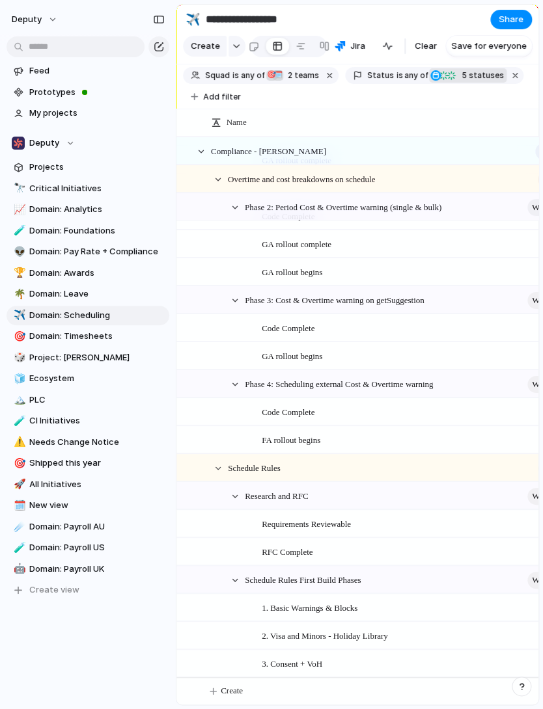
click at [159, 661] on div "Feed Prototypes My projects Deputy Projects 🔭 Critical Initiatives 📈 Domain: An…" at bounding box center [88, 352] width 176 height 705
click at [328, 603] on span "1. Basic Warnings & Blocks" at bounding box center [310, 606] width 96 height 15
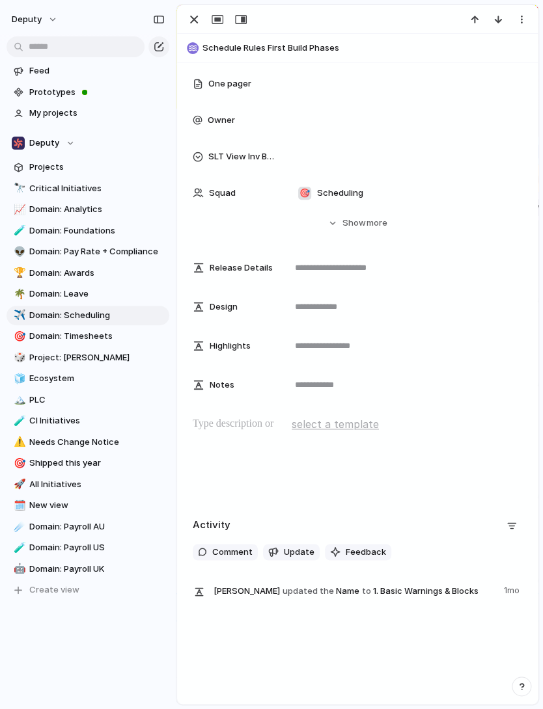
scroll to position [181, 0]
click at [368, 226] on span "more" at bounding box center [376, 222] width 21 height 13
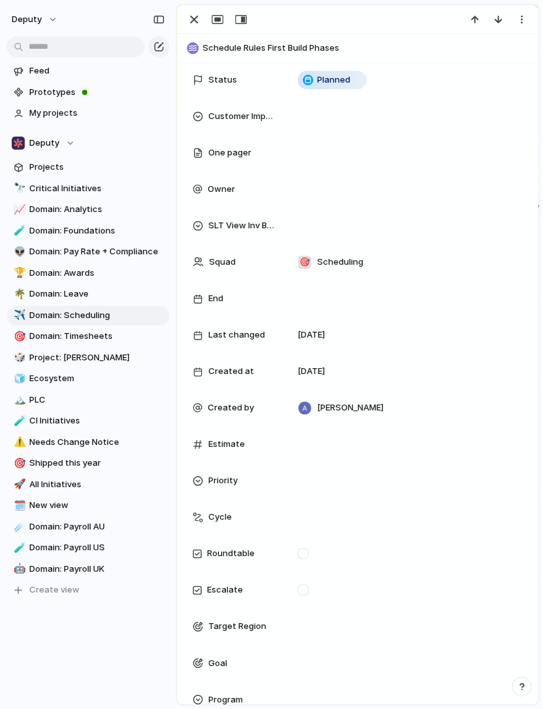
scroll to position [0, 0]
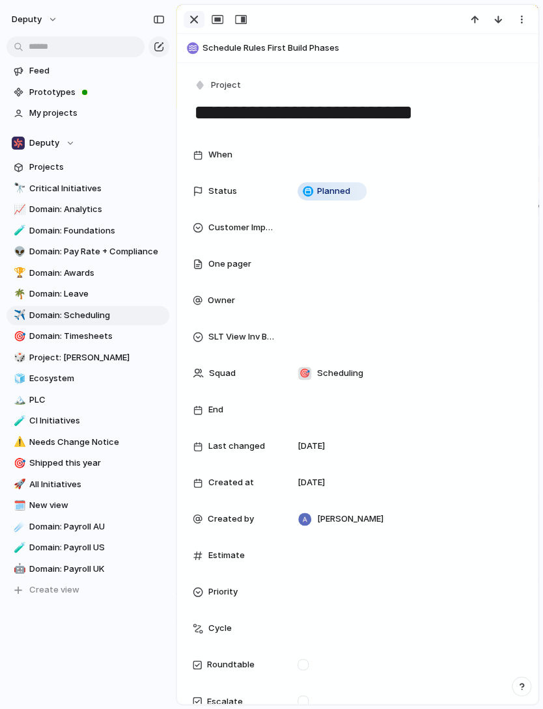
click at [188, 11] on button "button" at bounding box center [194, 19] width 21 height 17
